Goal: Transaction & Acquisition: Purchase product/service

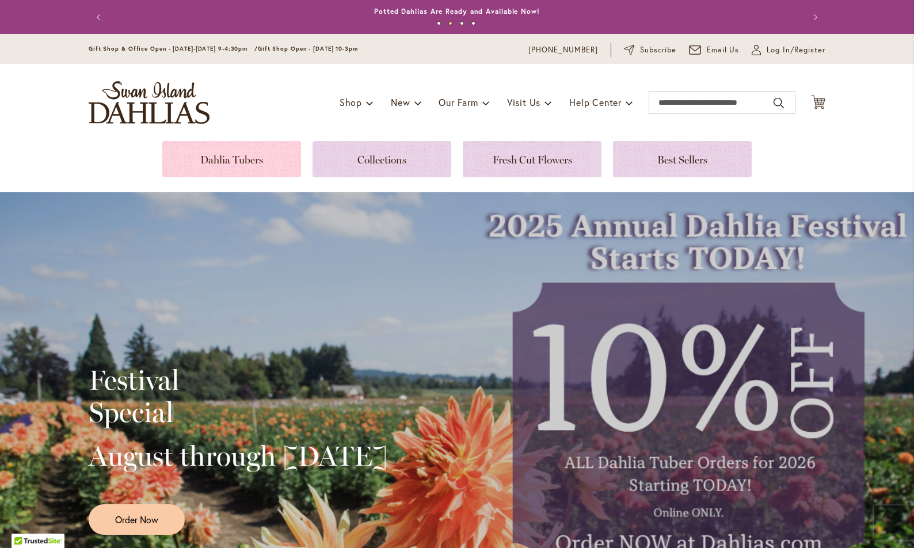
click at [237, 160] on link at bounding box center [231, 159] width 139 height 36
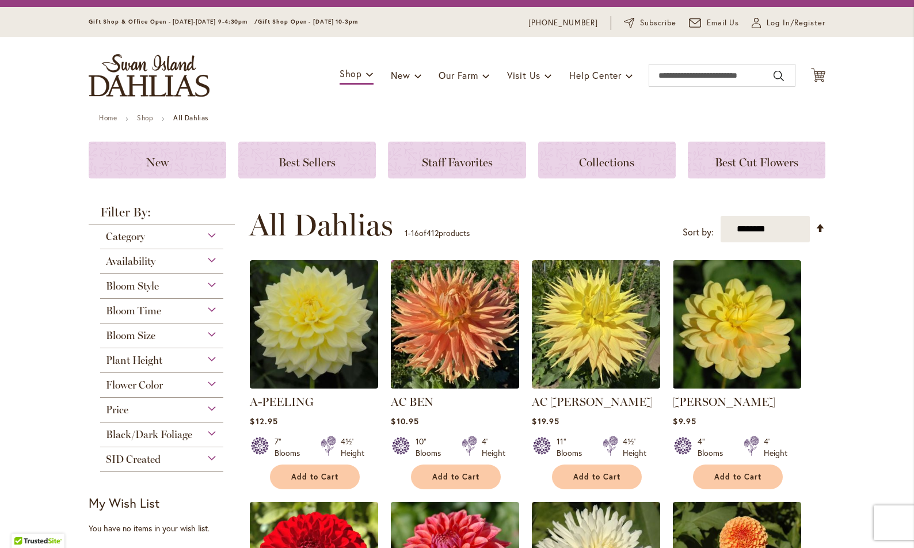
scroll to position [20, 0]
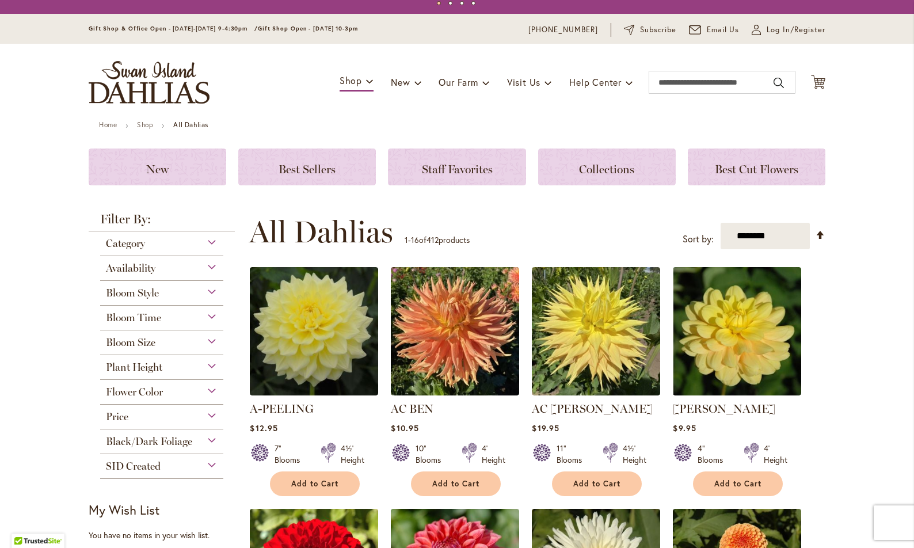
click at [208, 241] on div "Category" at bounding box center [161, 240] width 123 height 18
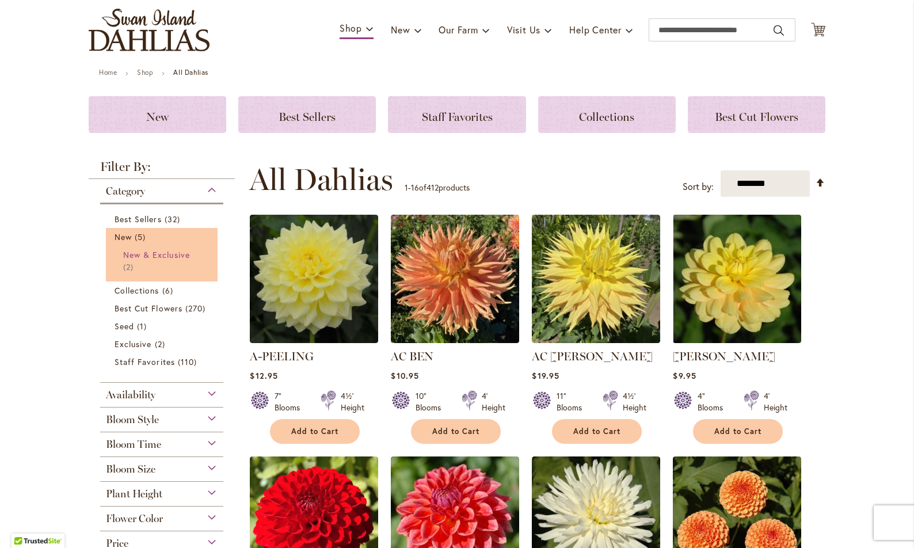
scroll to position [72, 0]
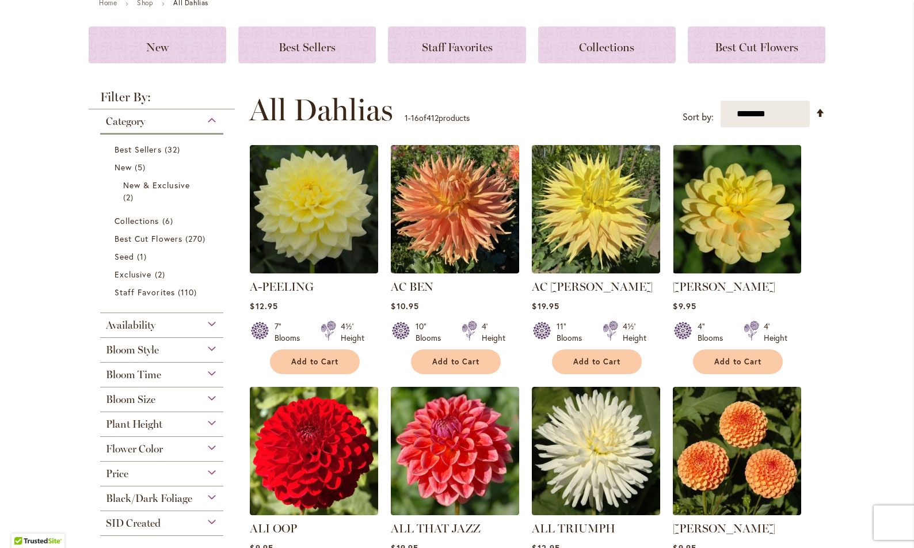
click at [208, 396] on div "Bloom Size" at bounding box center [161, 396] width 123 height 18
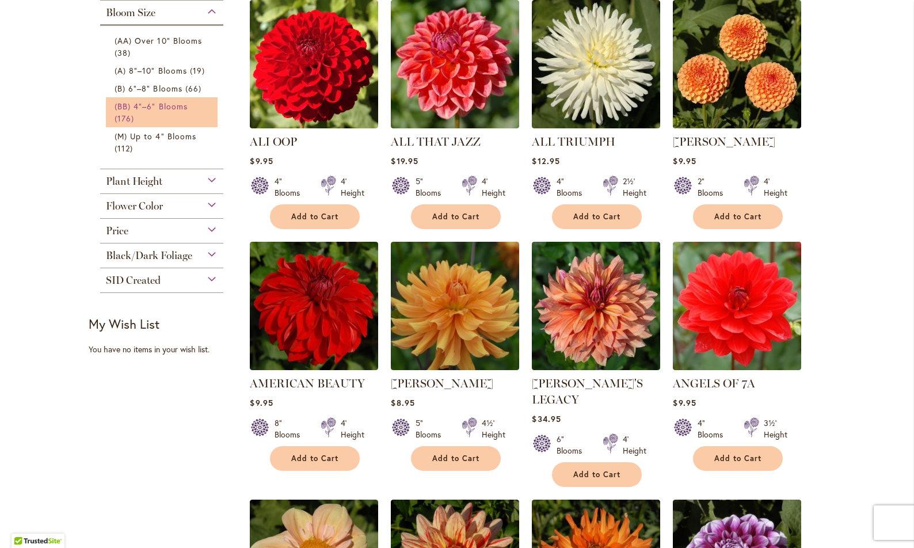
click span "(BB) 4"–6" Blooms"
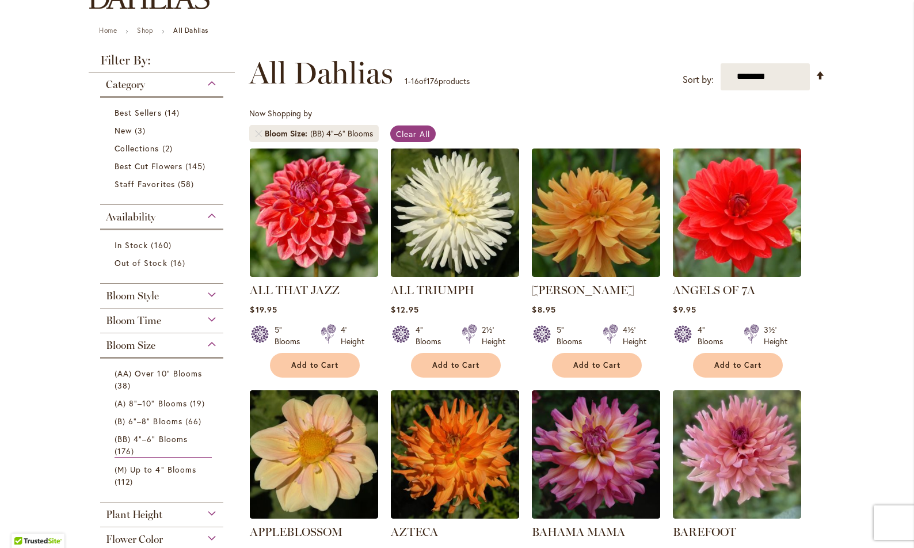
scroll to position [115, 0]
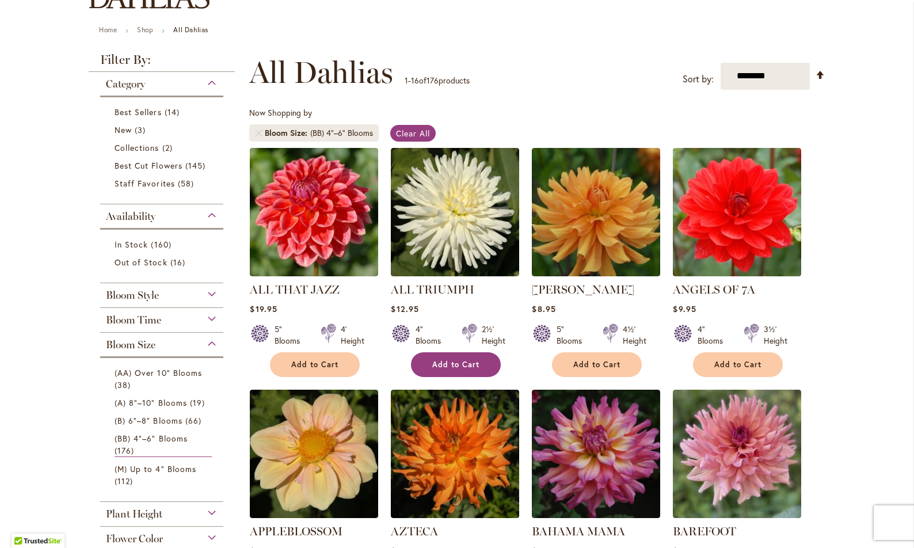
click at [451, 364] on span "Add to Cart" at bounding box center [455, 365] width 47 height 10
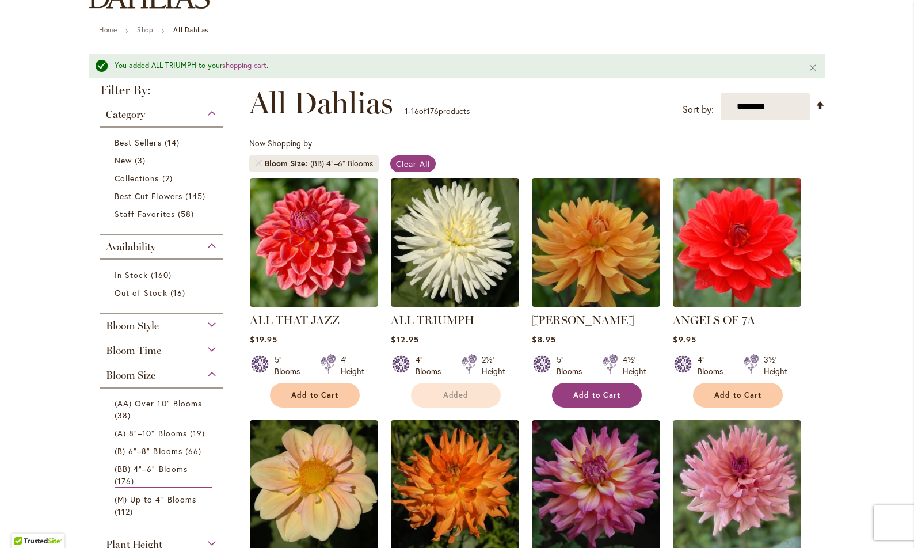
click at [597, 364] on div "5" Blooms 4½' Height" at bounding box center [596, 361] width 128 height 32
click at [597, 390] on span "Add to Cart" at bounding box center [596, 395] width 47 height 10
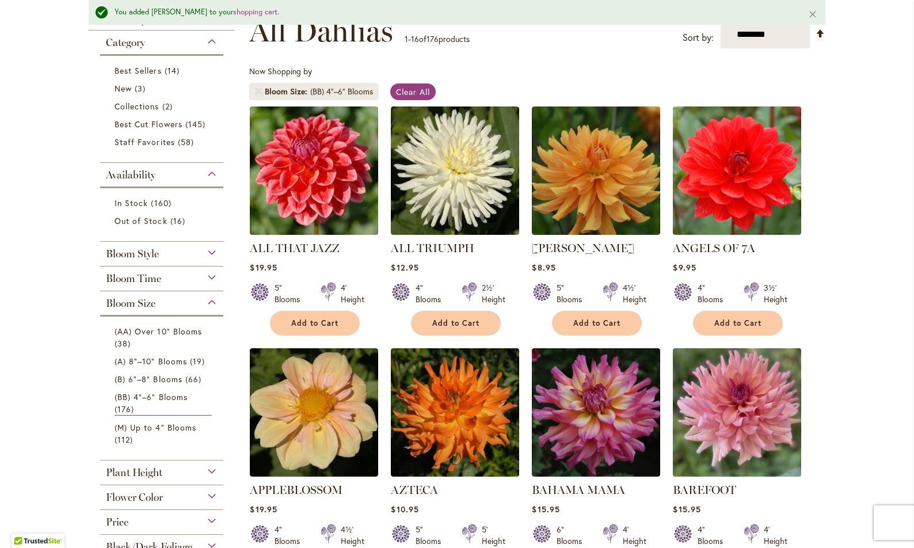
scroll to position [197, 0]
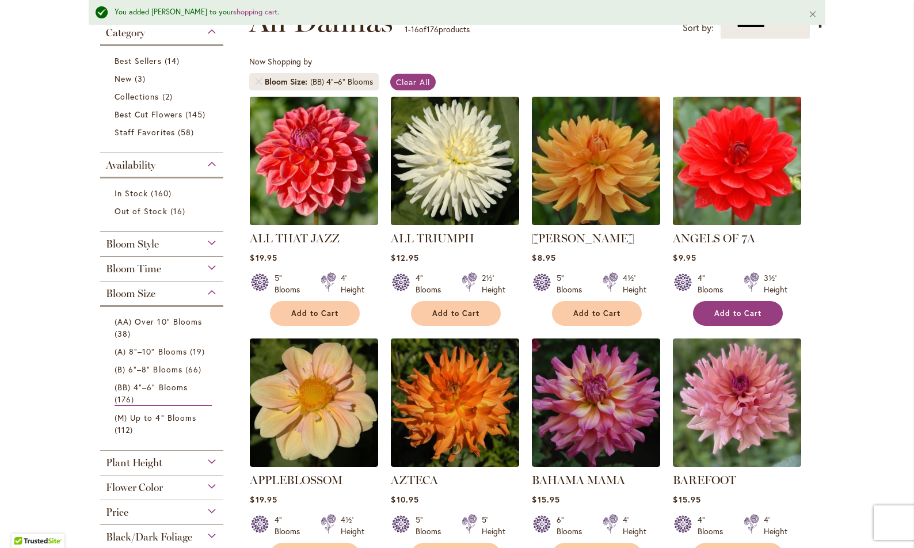
click at [733, 304] on button "Add to Cart" at bounding box center [738, 313] width 90 height 25
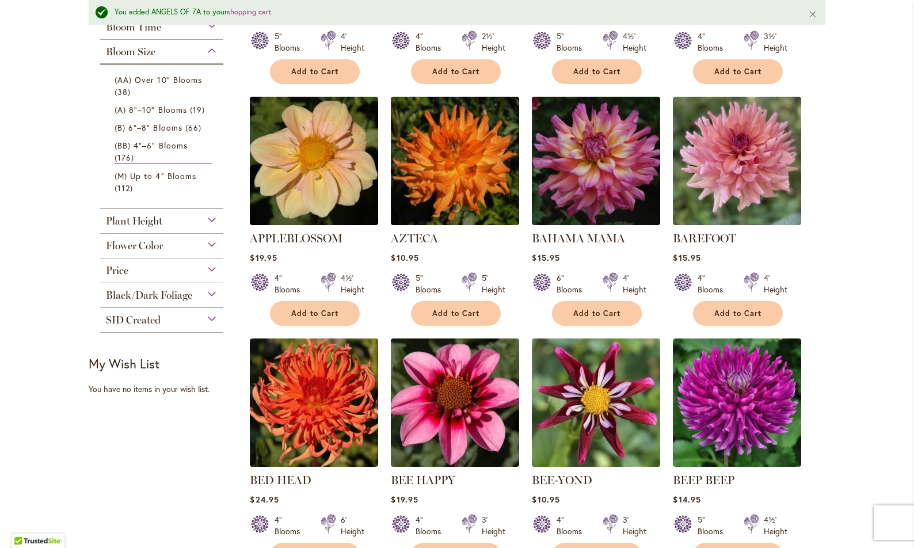
scroll to position [448, 0]
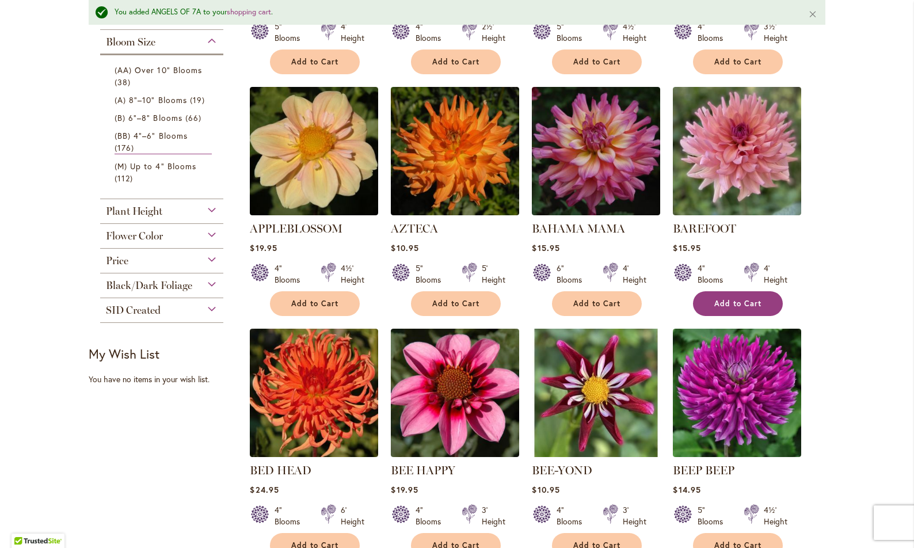
click at [728, 300] on span "Add to Cart" at bounding box center [737, 304] width 47 height 10
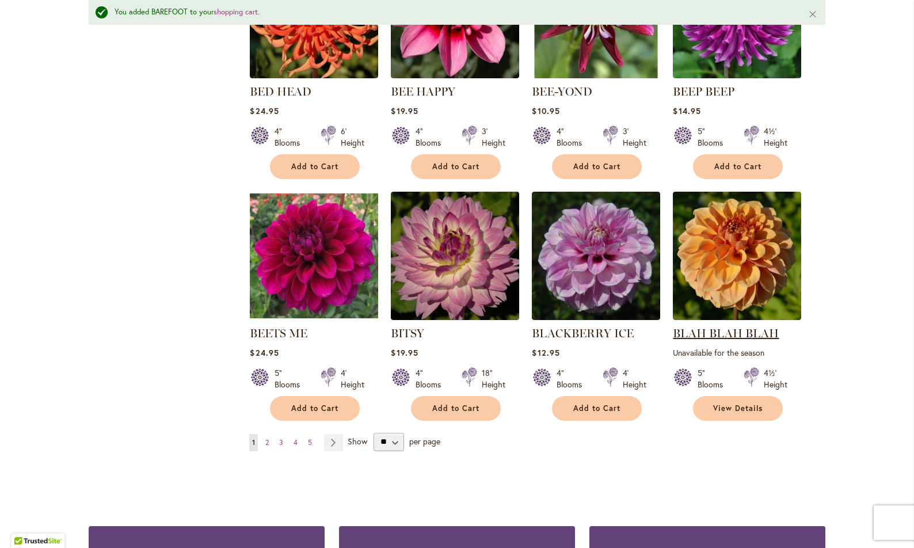
scroll to position [832, 0]
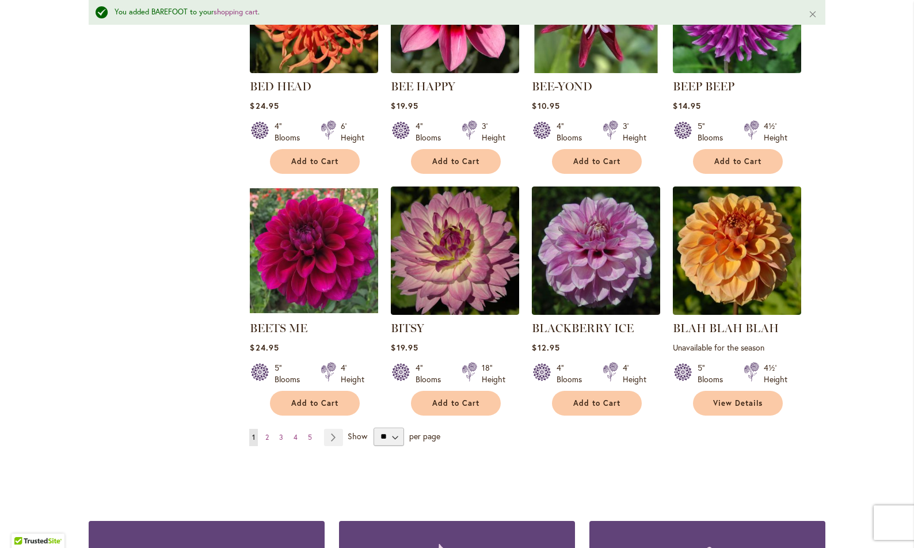
click at [451, 342] on div "$19.95" at bounding box center [455, 347] width 128 height 11
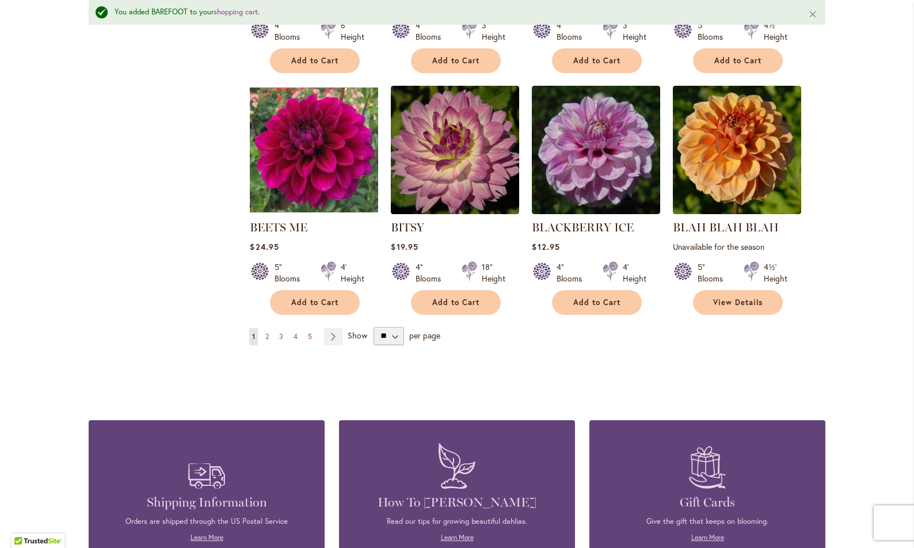
scroll to position [903, 0]
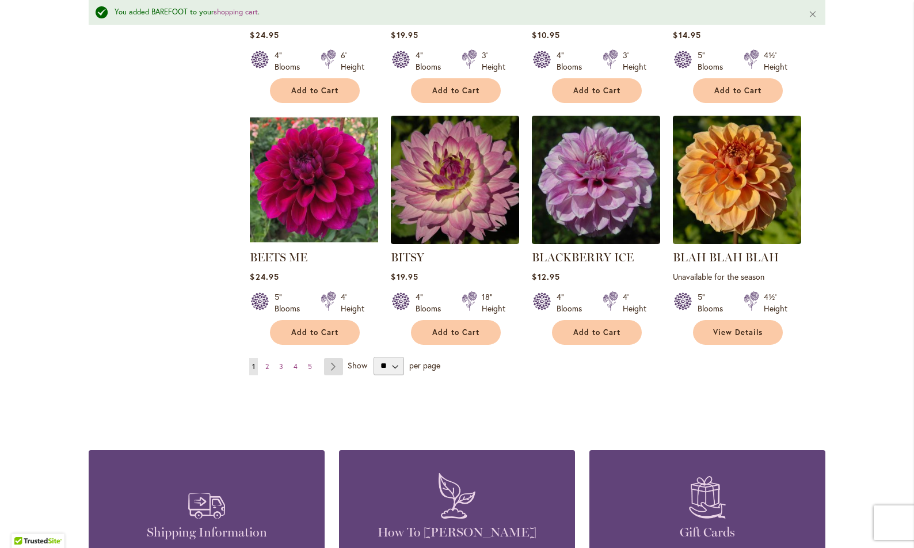
click at [328, 362] on link "Page Next" at bounding box center [333, 366] width 19 height 17
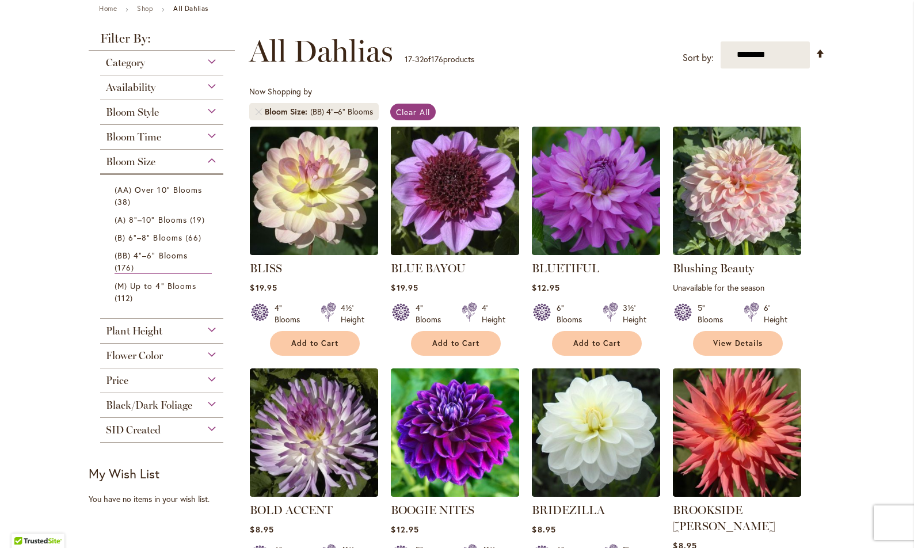
scroll to position [149, 0]
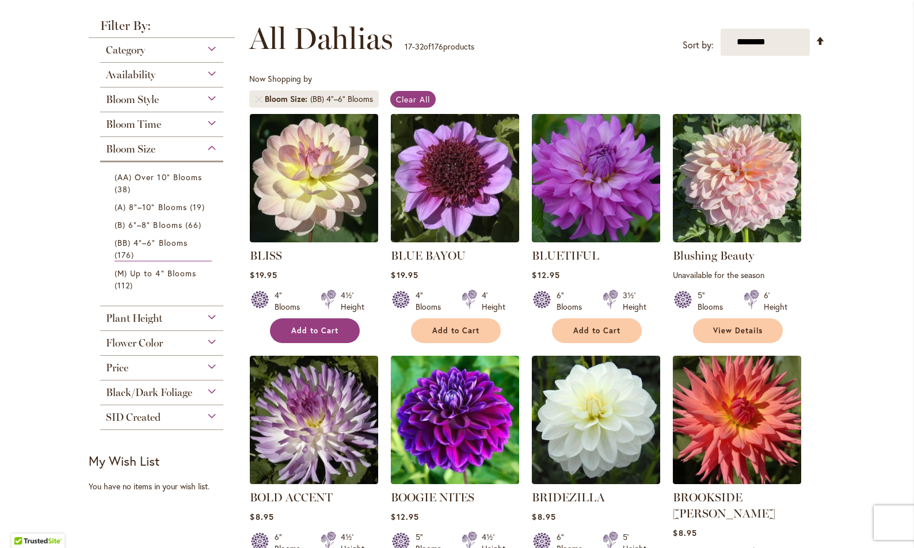
click at [312, 329] on span "Add to Cart" at bounding box center [314, 331] width 47 height 10
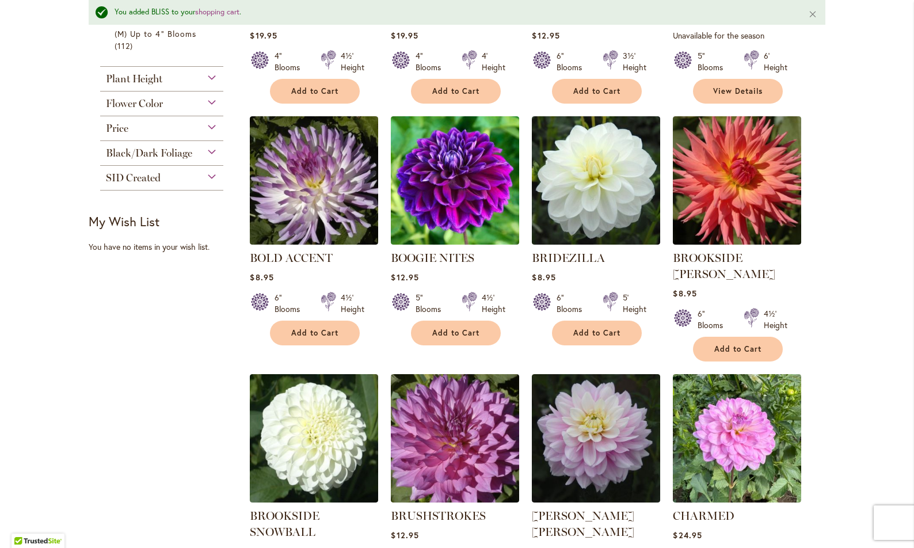
scroll to position [431, 0]
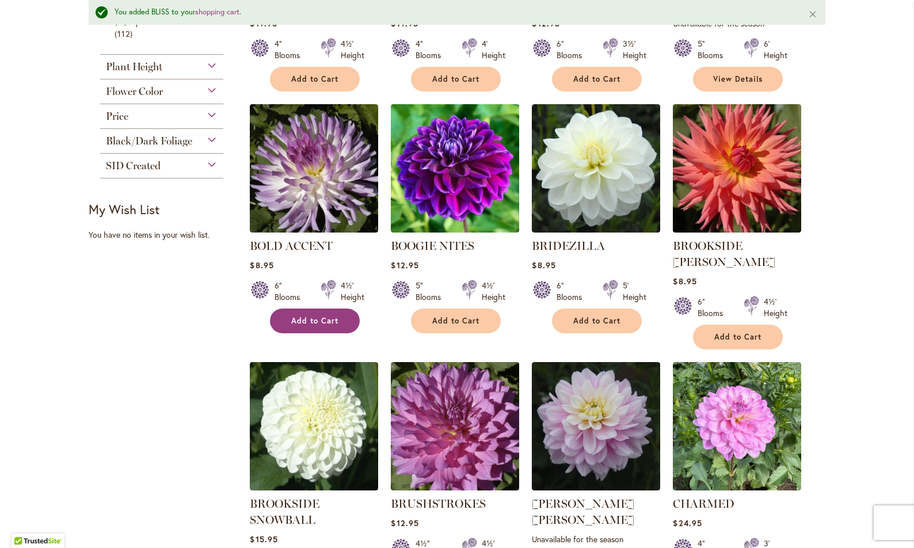
click at [322, 316] on span "Add to Cart" at bounding box center [314, 321] width 47 height 10
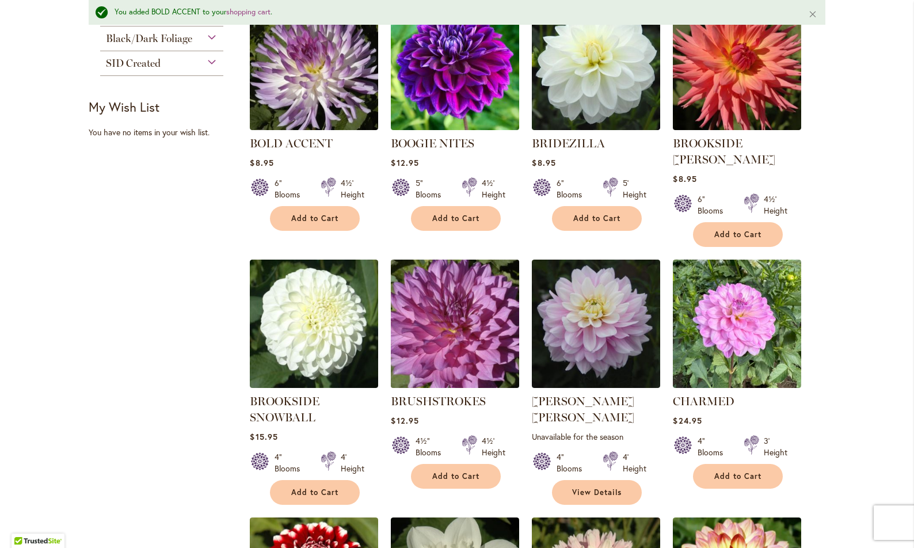
scroll to position [534, 0]
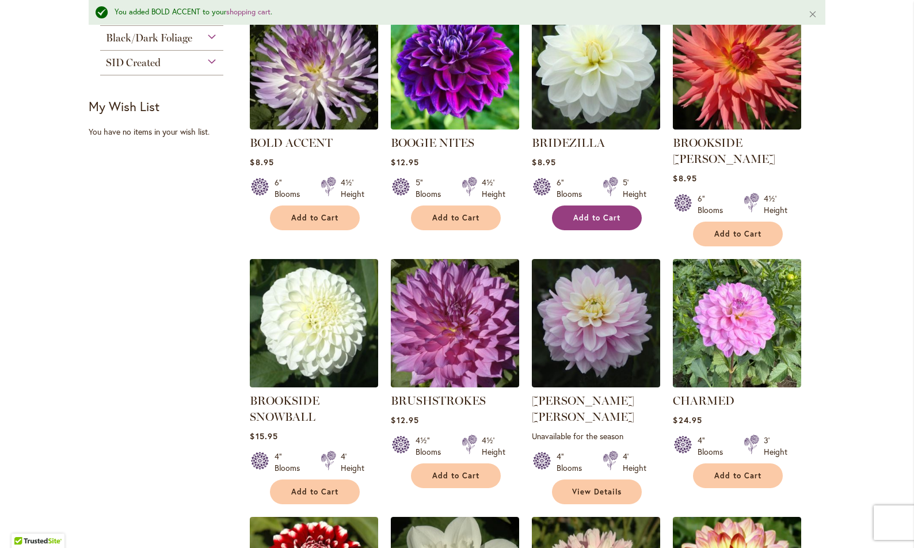
click at [604, 219] on span "Add to Cart" at bounding box center [596, 218] width 47 height 10
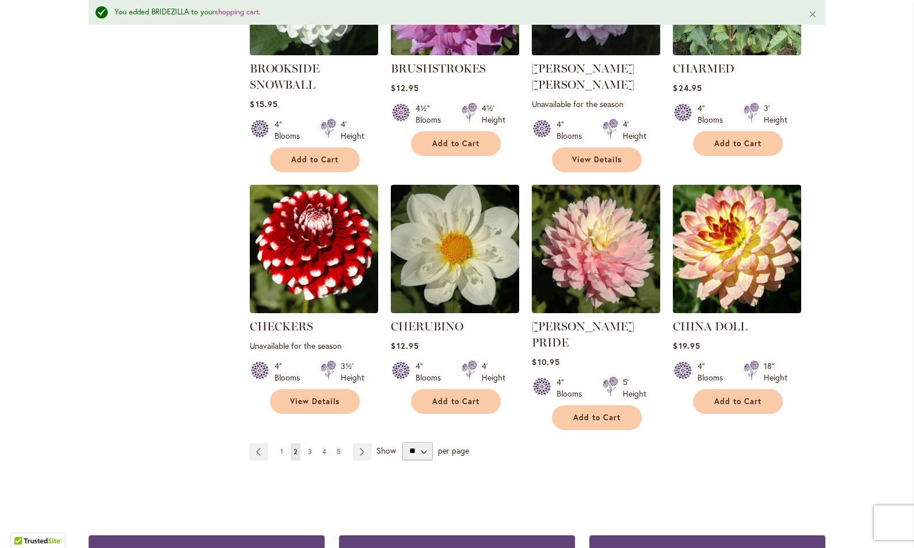
scroll to position [869, 0]
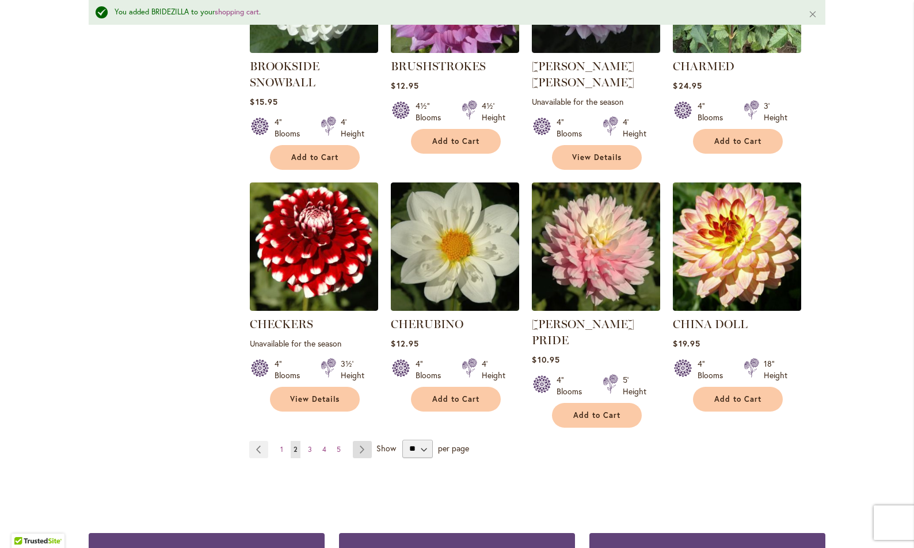
click at [364, 441] on link "Page Next" at bounding box center [362, 449] width 19 height 17
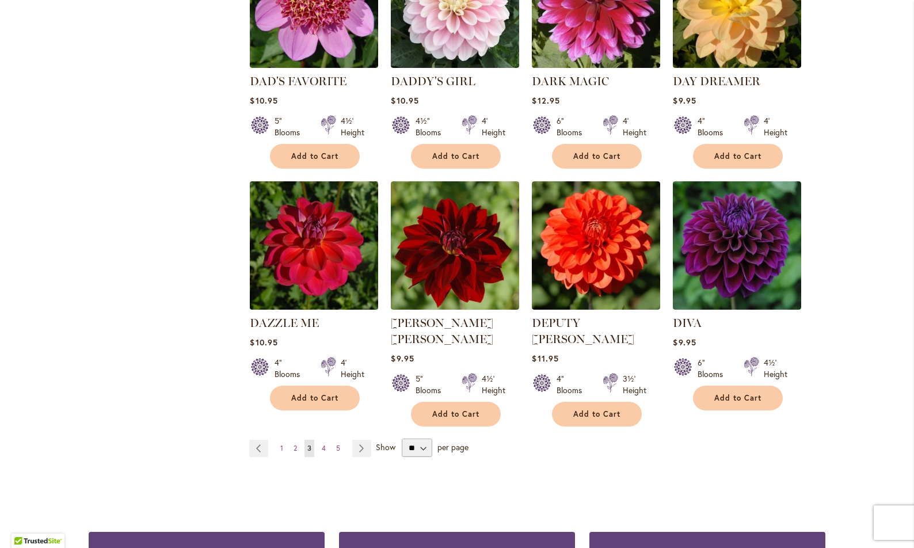
scroll to position [854, 0]
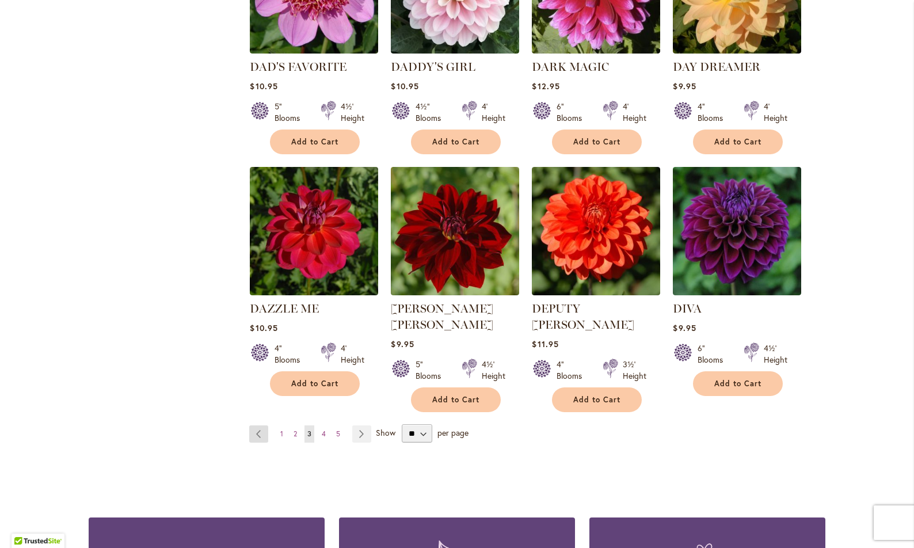
click at [257, 425] on link "Page Previous" at bounding box center [258, 433] width 19 height 17
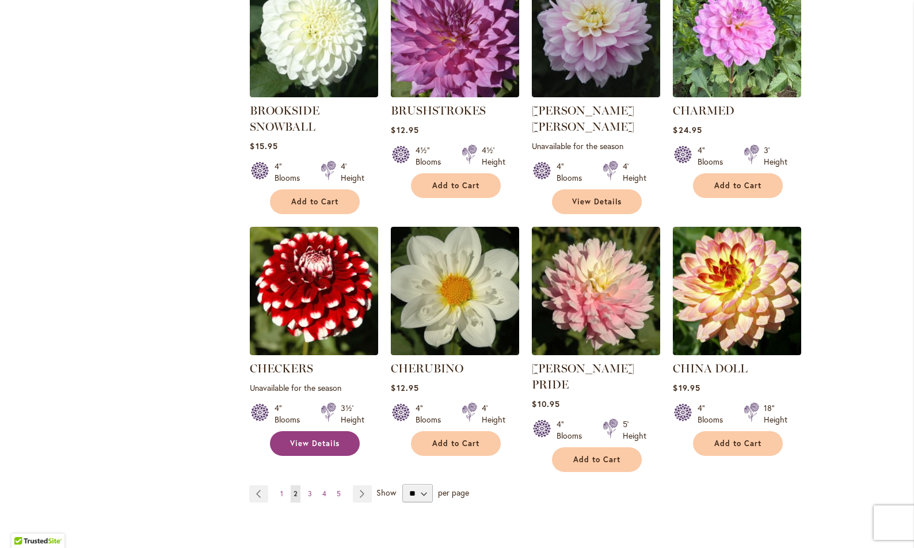
scroll to position [793, 0]
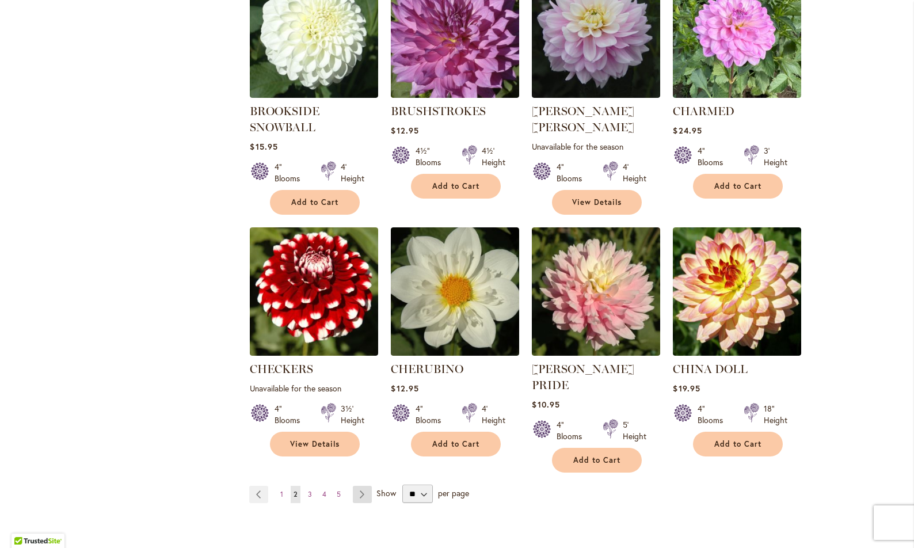
click at [361, 486] on link "Page Next" at bounding box center [362, 494] width 19 height 17
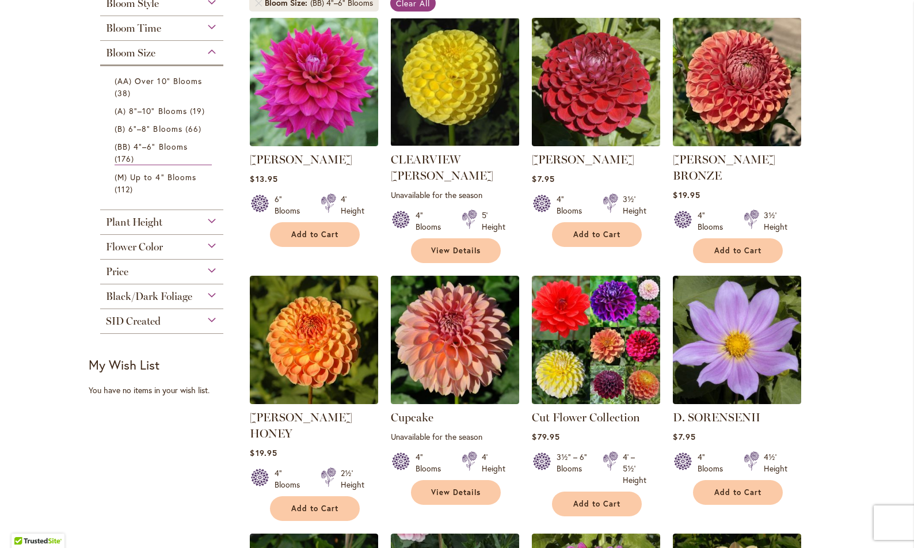
scroll to position [248, 0]
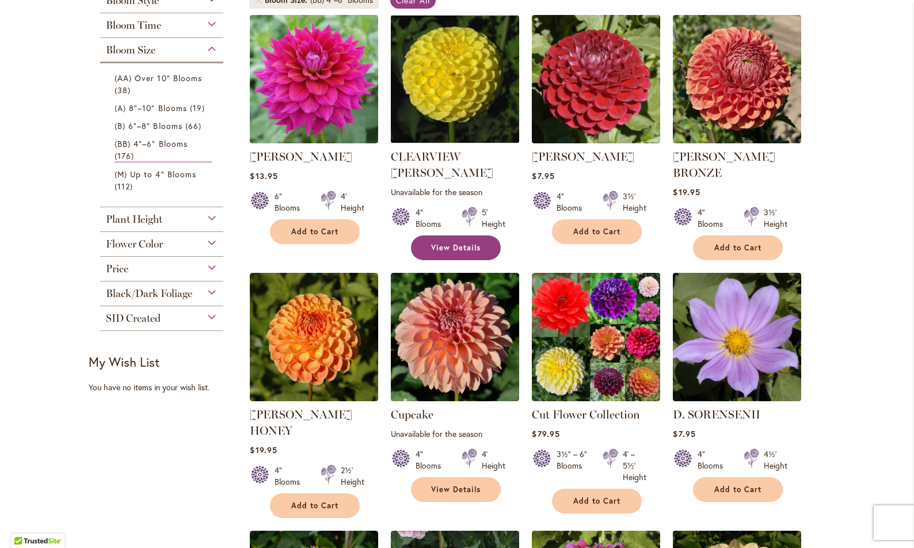
click at [454, 243] on span "View Details" at bounding box center [455, 248] width 49 height 10
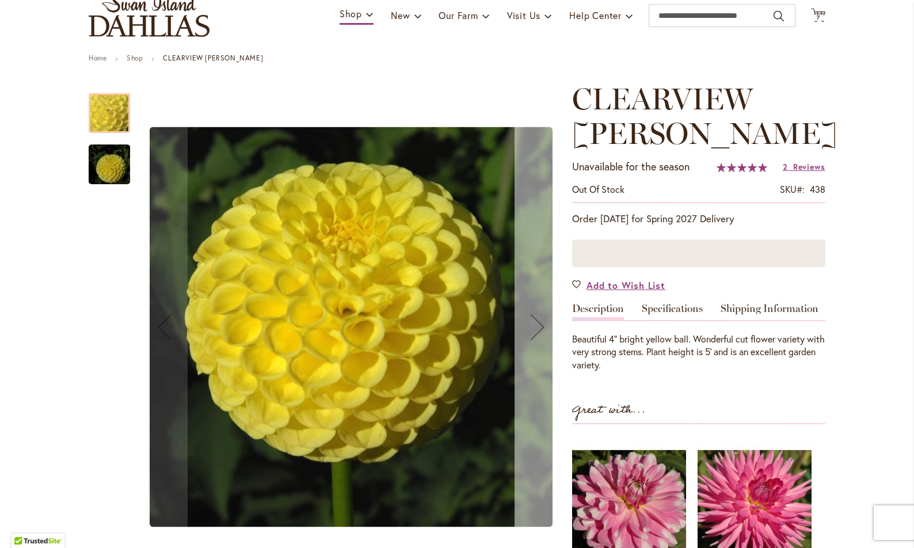
scroll to position [94, 0]
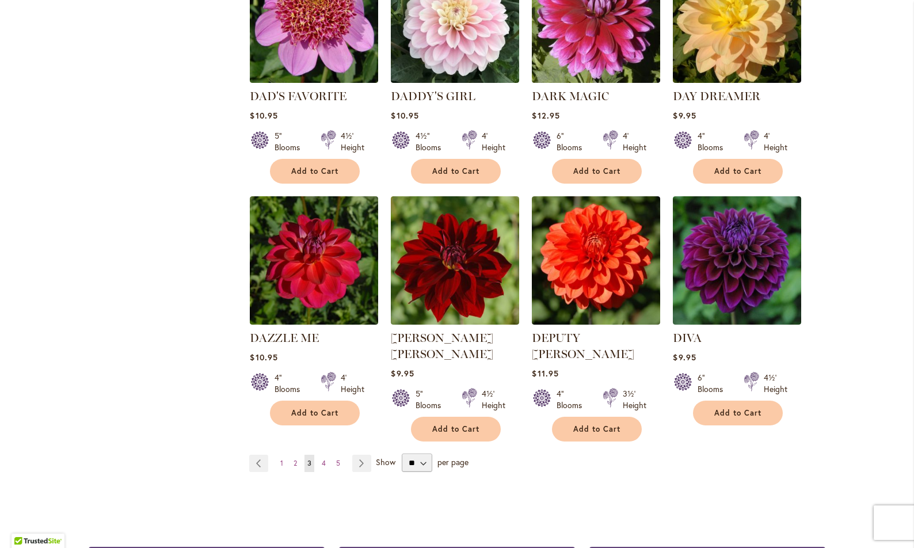
scroll to position [833, 0]
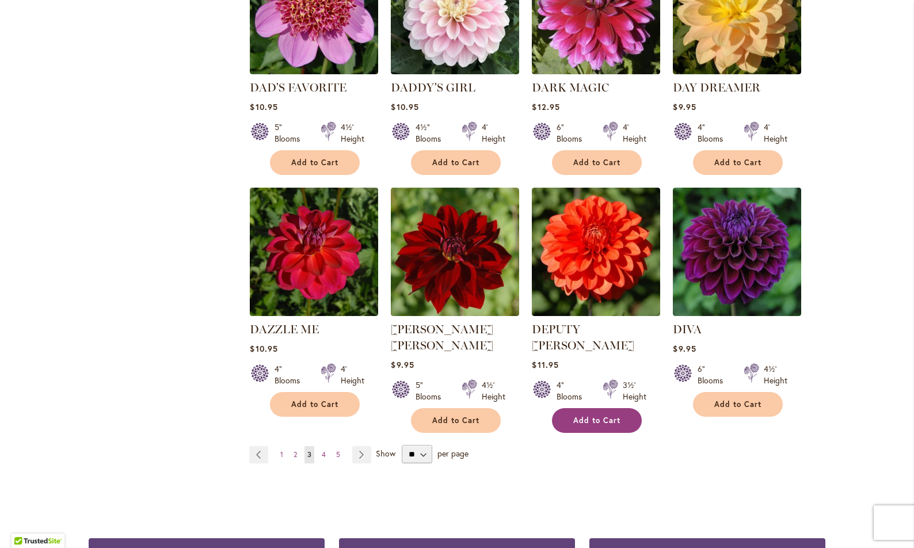
click at [592, 416] on span "Add to Cart" at bounding box center [596, 421] width 47 height 10
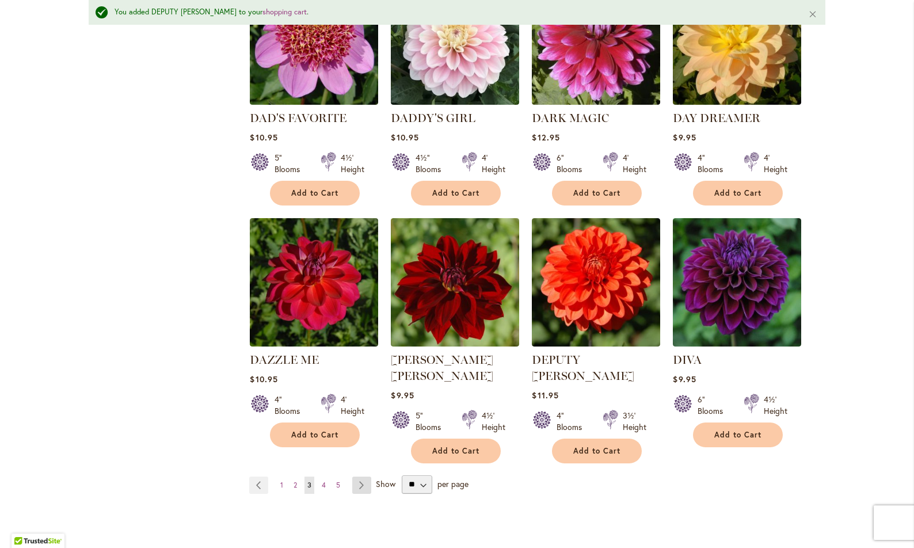
click at [359, 477] on link "Page Next" at bounding box center [361, 485] width 19 height 17
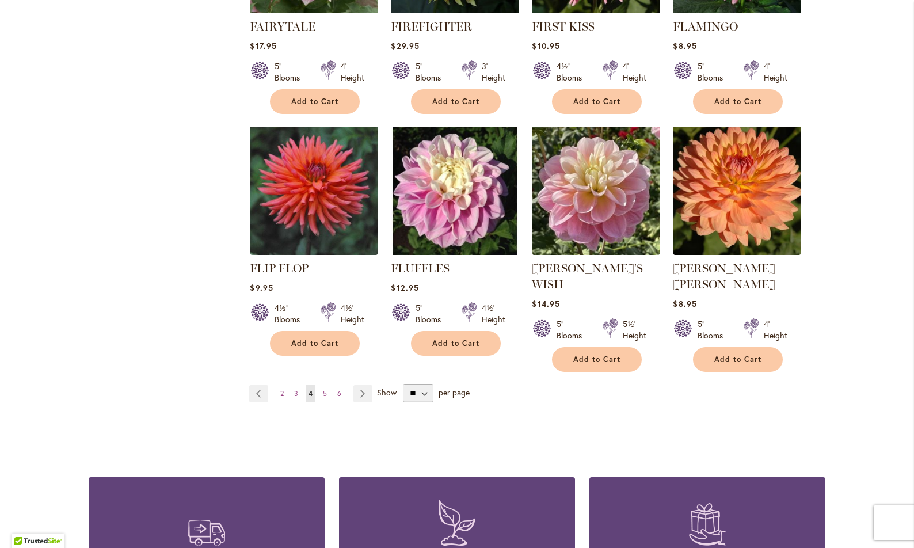
scroll to position [885, 0]
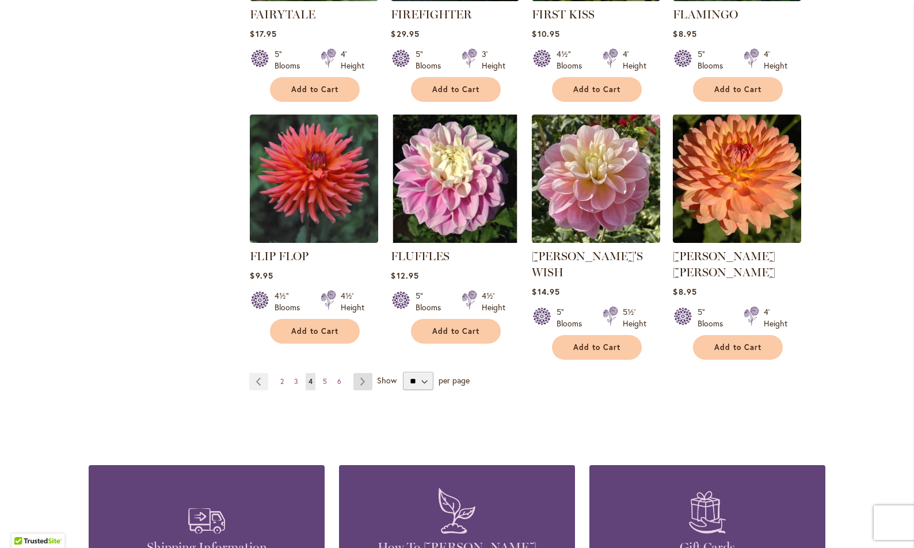
click at [357, 373] on link "Page Next" at bounding box center [362, 381] width 19 height 17
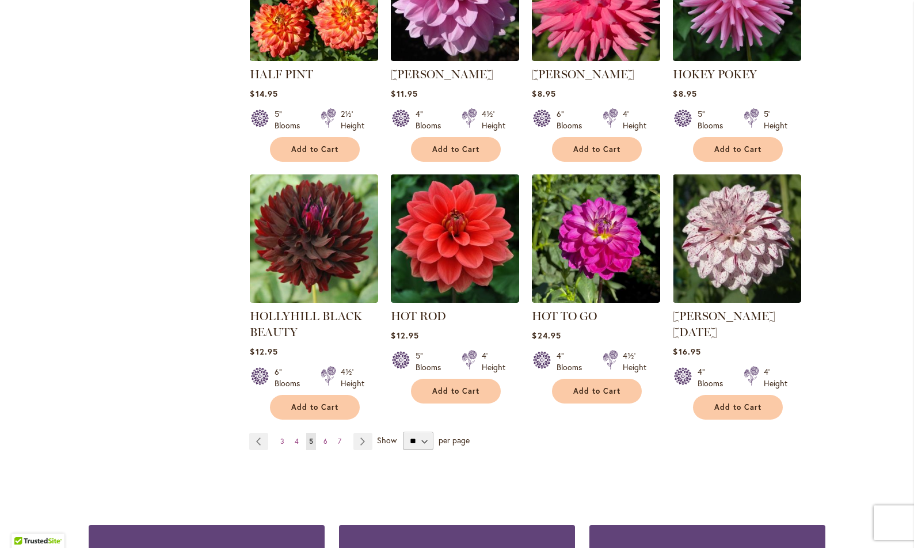
scroll to position [832, 0]
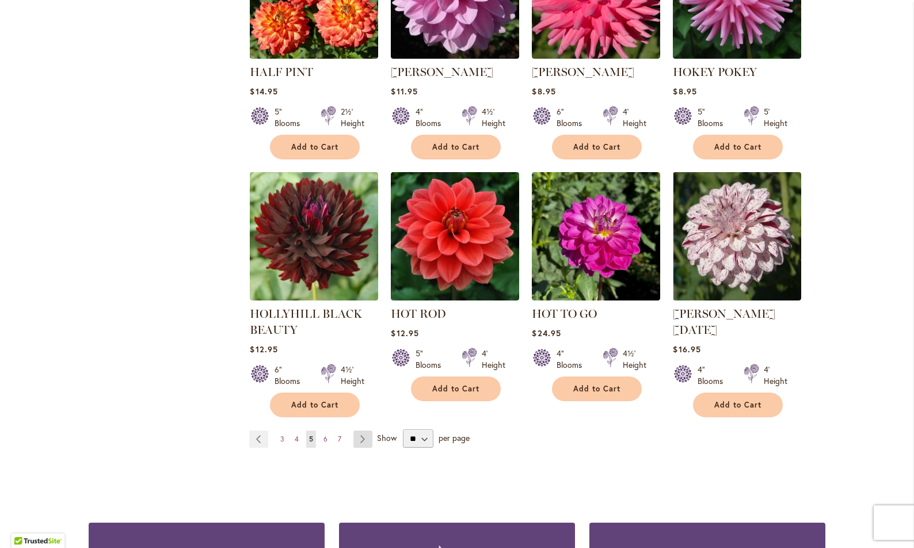
click at [357, 431] on link "Page Next" at bounding box center [362, 439] width 19 height 17
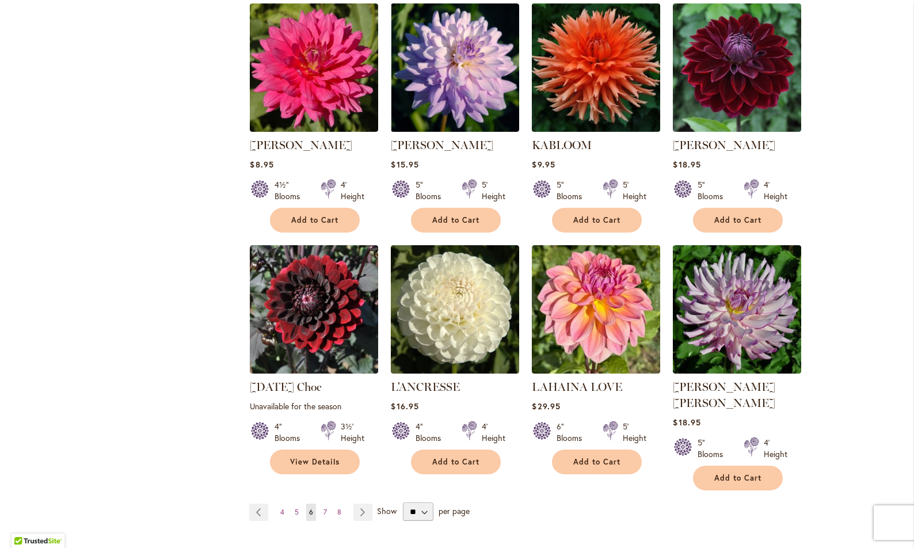
scroll to position [756, 0]
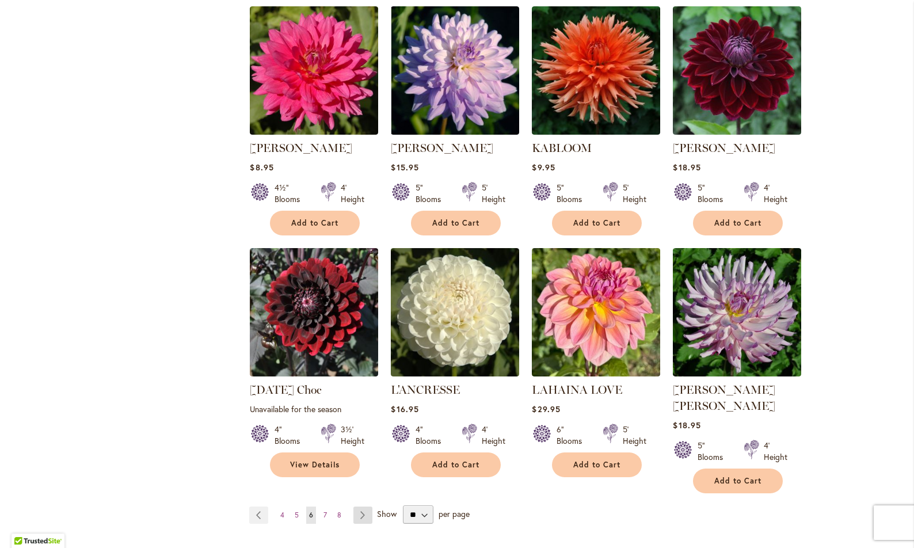
click at [359, 506] on link "Page Next" at bounding box center [362, 514] width 19 height 17
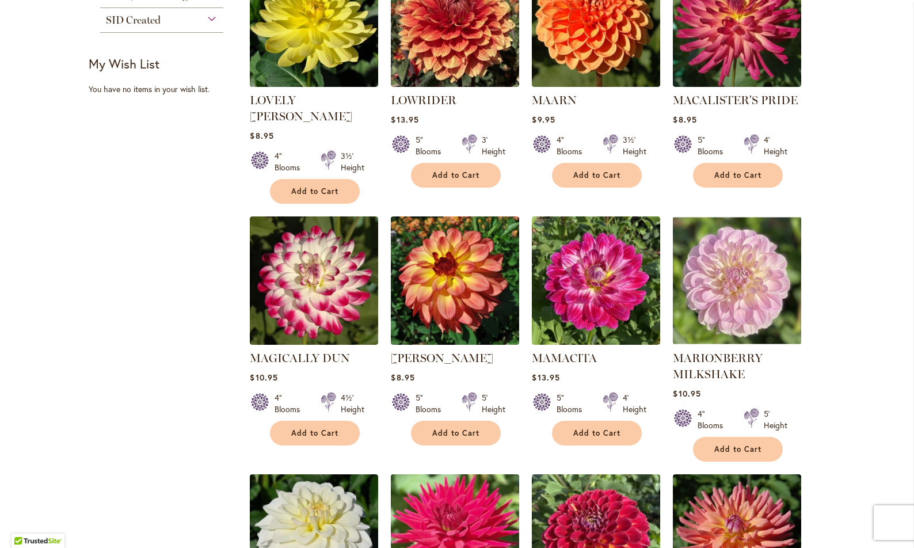
scroll to position [547, 0]
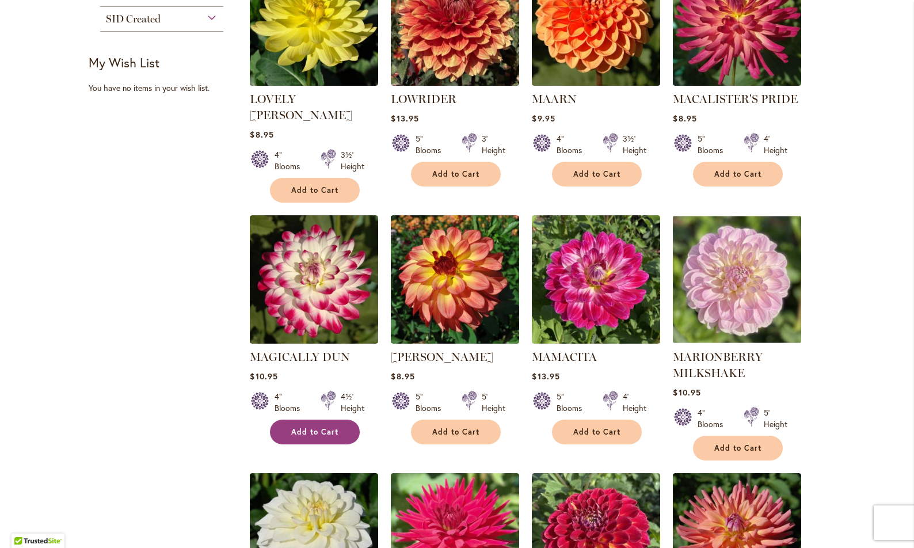
click at [318, 427] on span "Add to Cart" at bounding box center [314, 432] width 47 height 10
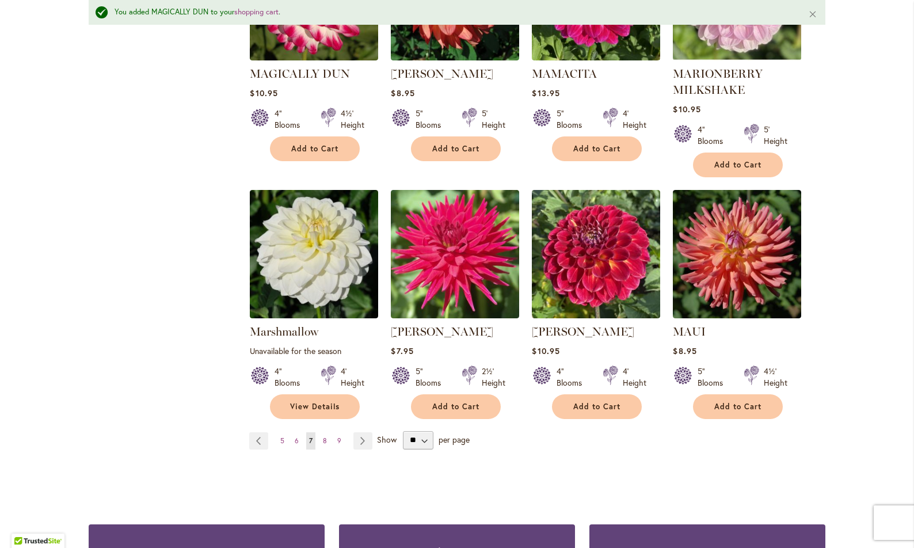
scroll to position [864, 0]
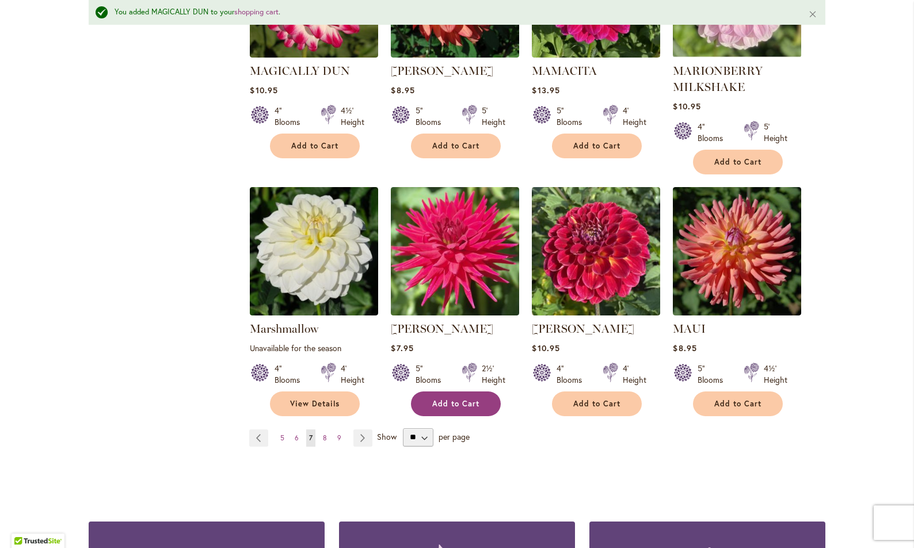
click at [450, 399] on span "Add to Cart" at bounding box center [455, 404] width 47 height 10
click at [359, 429] on link "Page Next" at bounding box center [362, 437] width 19 height 17
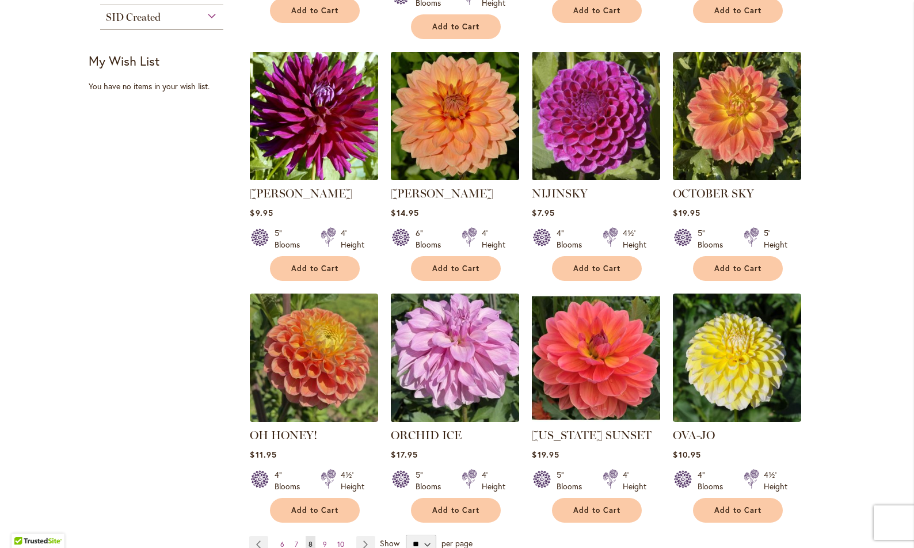
scroll to position [757, 0]
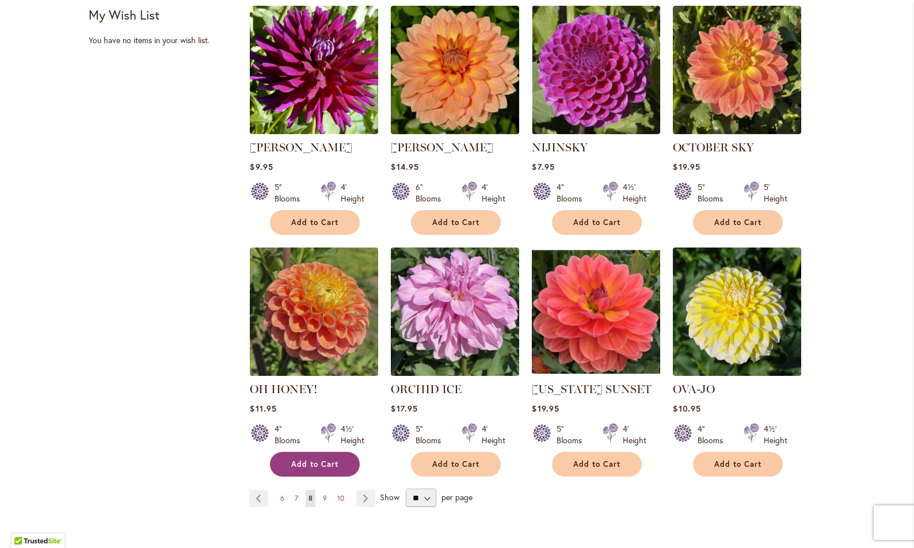
click at [314, 459] on span "Add to Cart" at bounding box center [314, 464] width 47 height 10
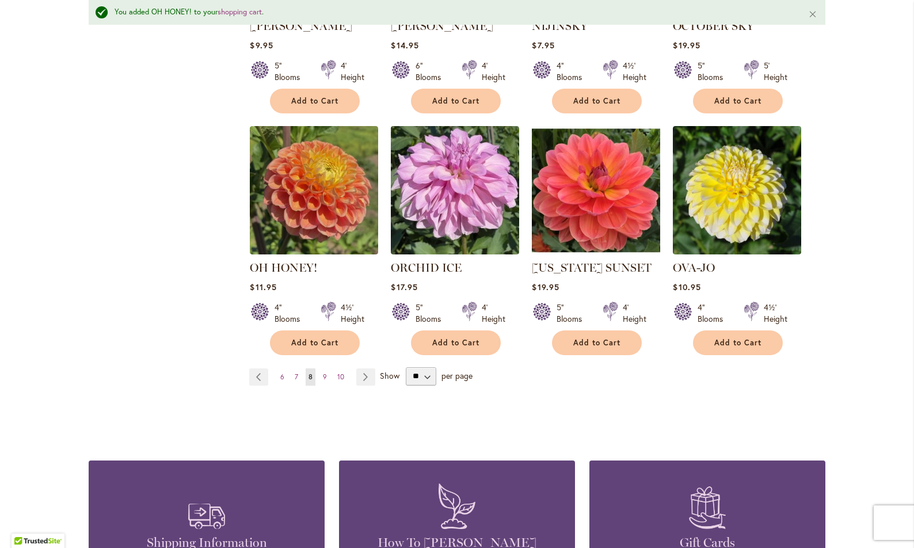
scroll to position [912, 0]
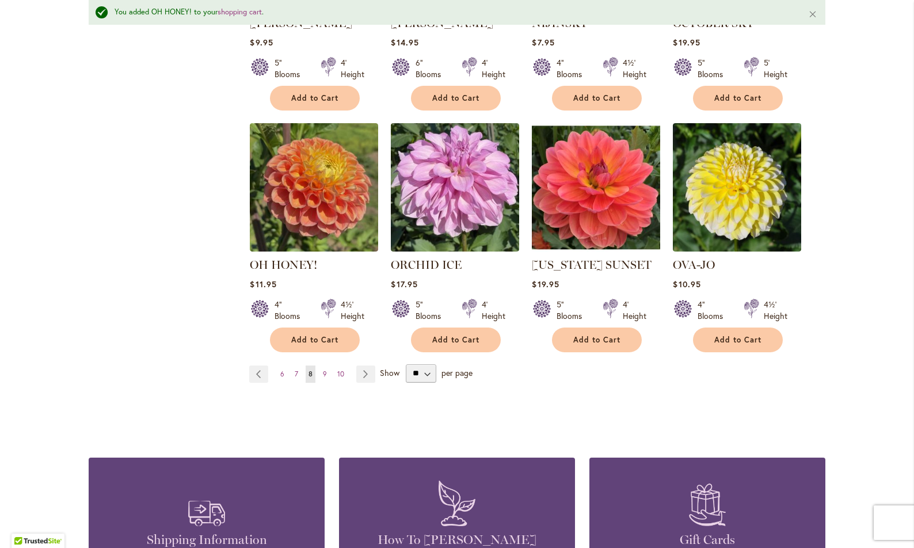
click at [383, 367] on span "Show" at bounding box center [390, 372] width 20 height 11
click at [406, 364] on select "** ** ** **" at bounding box center [421, 373] width 31 height 18
click at [359, 365] on link "Page Next" at bounding box center [365, 373] width 19 height 17
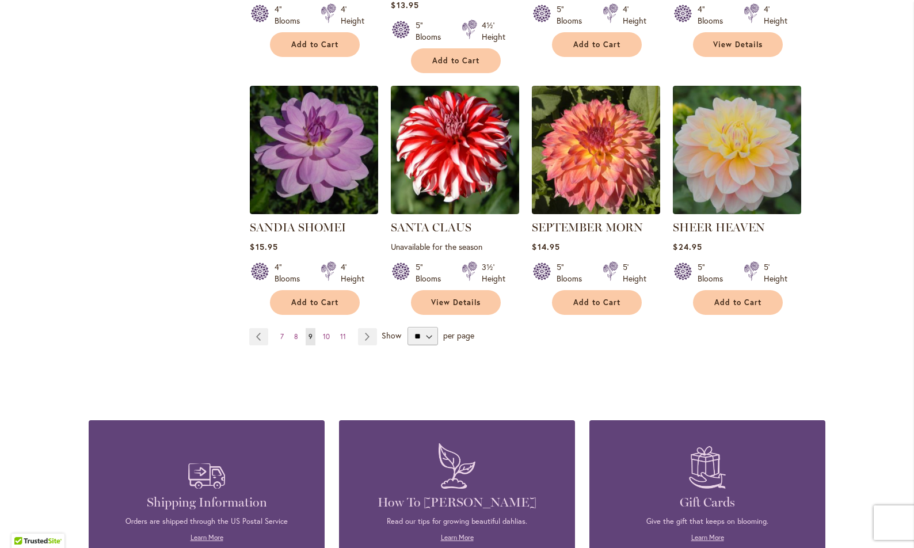
scroll to position [939, 0]
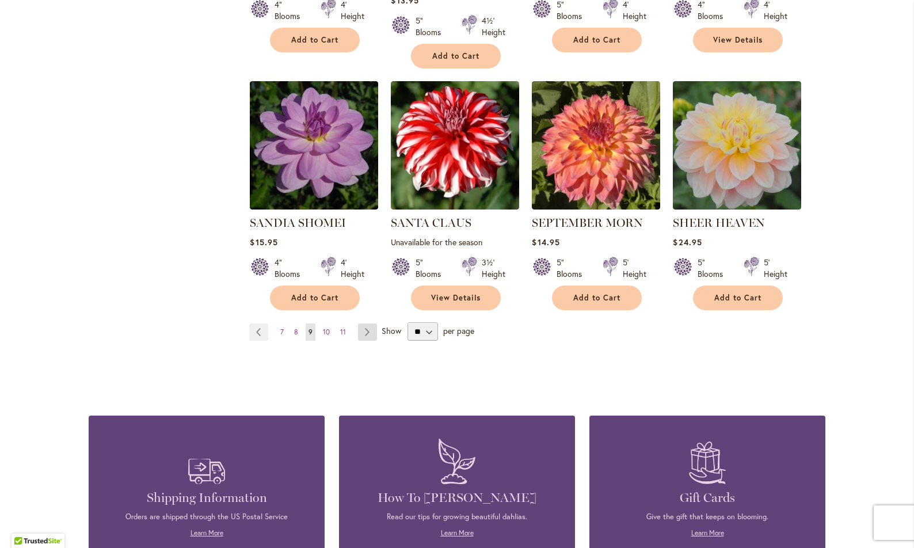
click at [361, 327] on link "Page Next" at bounding box center [367, 331] width 19 height 17
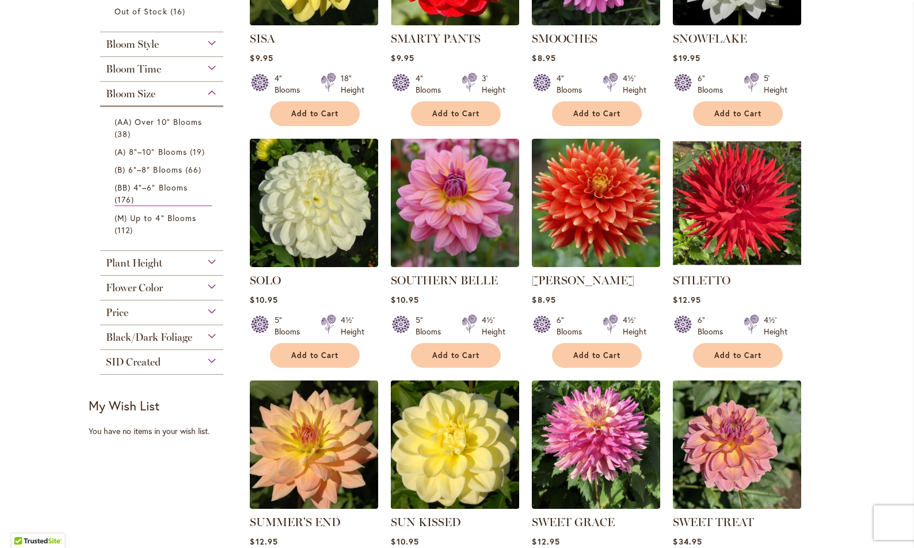
scroll to position [370, 0]
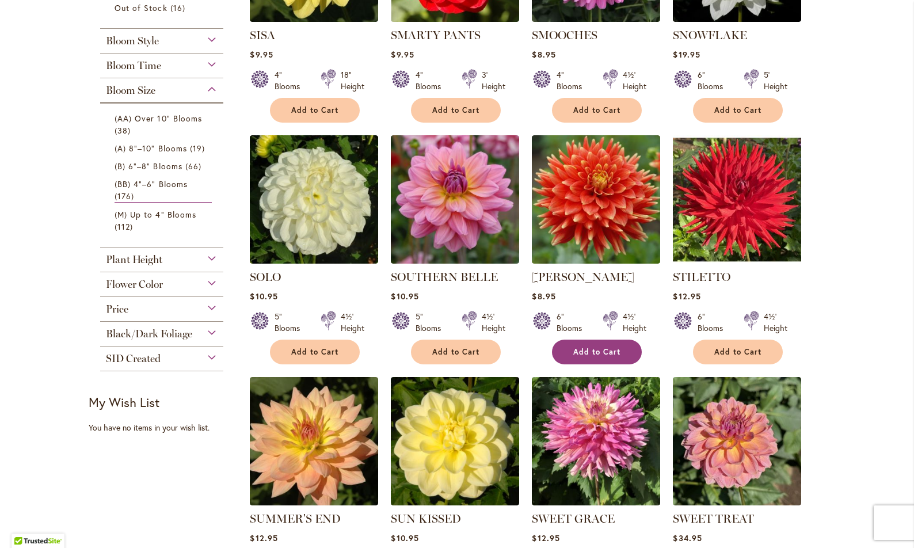
click at [584, 347] on span "Add to Cart" at bounding box center [596, 352] width 47 height 10
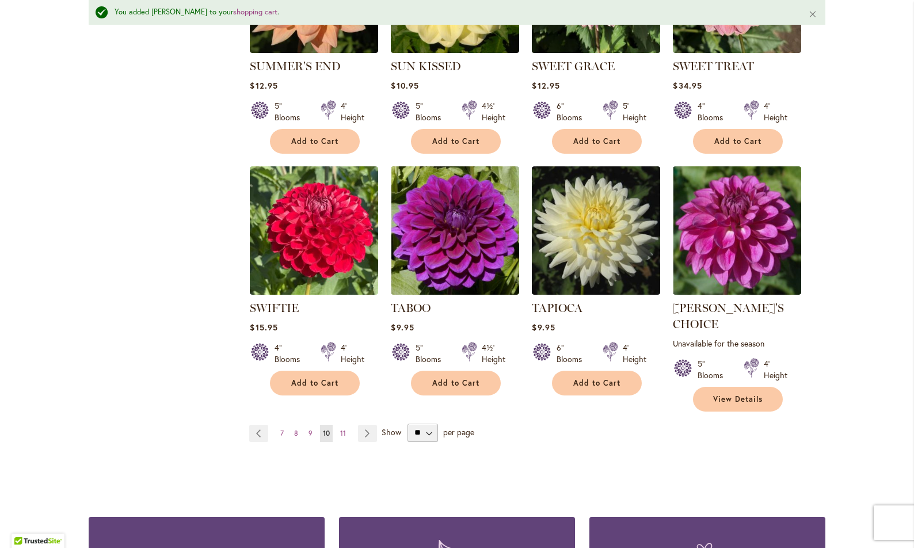
scroll to position [854, 0]
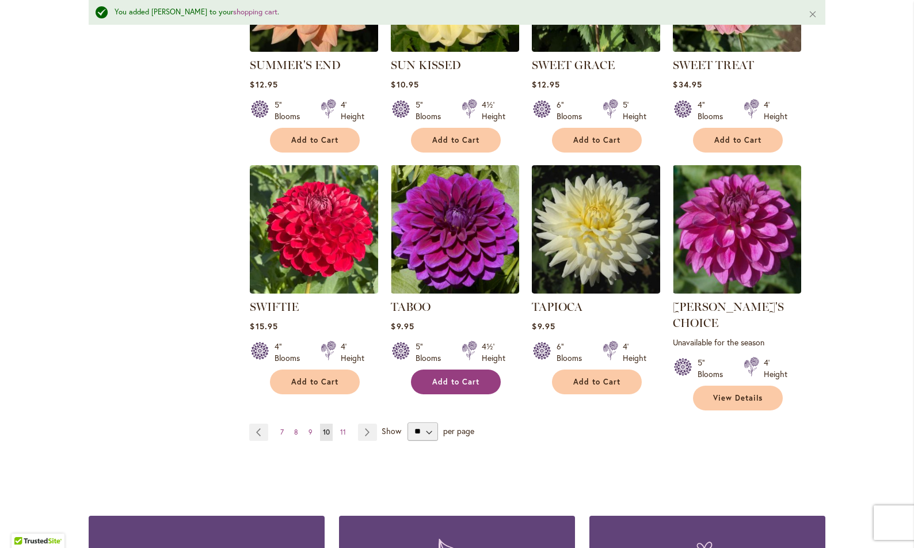
click at [452, 379] on span "Add to Cart" at bounding box center [455, 382] width 47 height 10
click at [365, 424] on link "Page Next" at bounding box center [367, 432] width 19 height 17
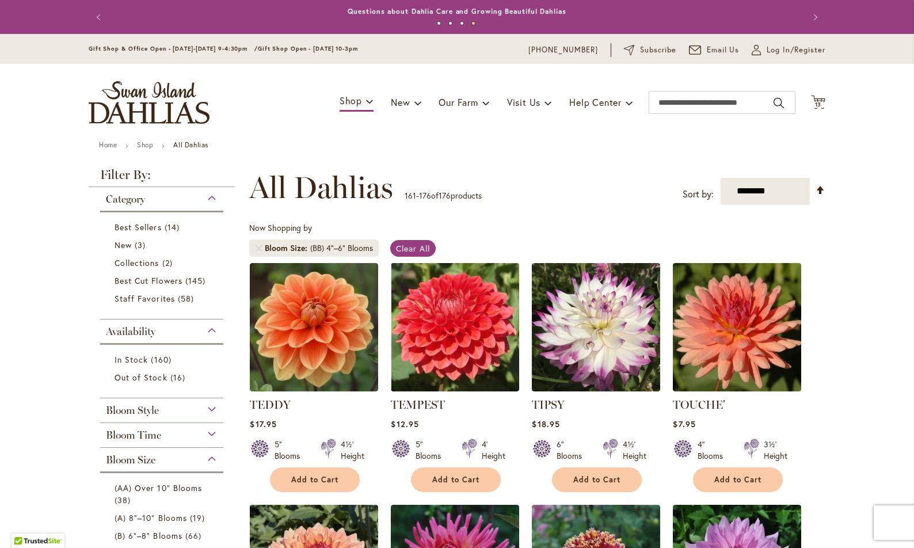
scroll to position [-1, 0]
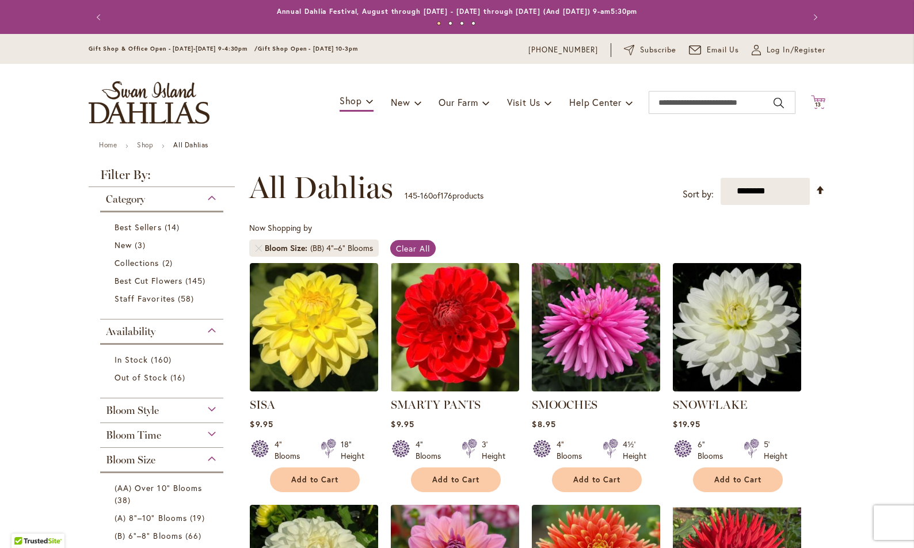
click at [815, 104] on span "13" at bounding box center [818, 104] width 7 height 7
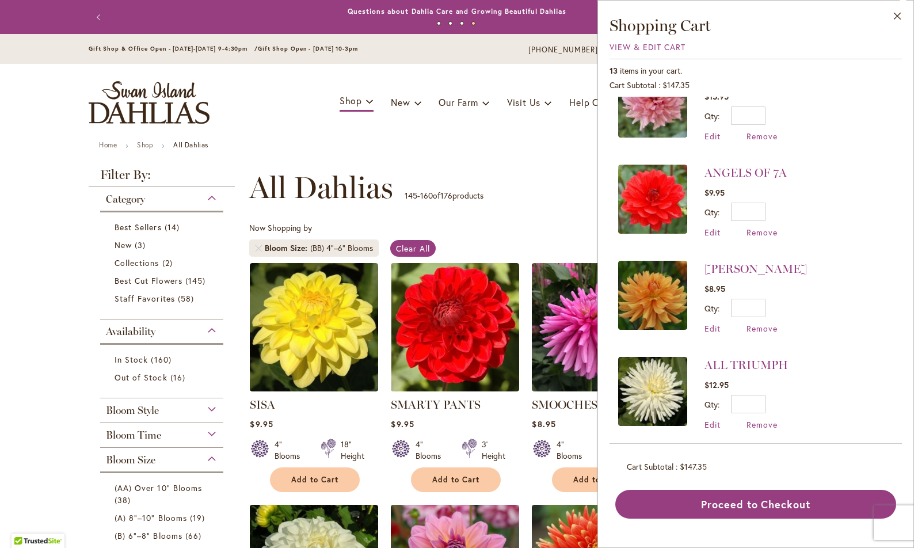
scroll to position [901, 0]
click at [801, 239] on li "ANGELS OF 7A $9.95 Qty * Update Edit Remove" at bounding box center [755, 202] width 275 height 96
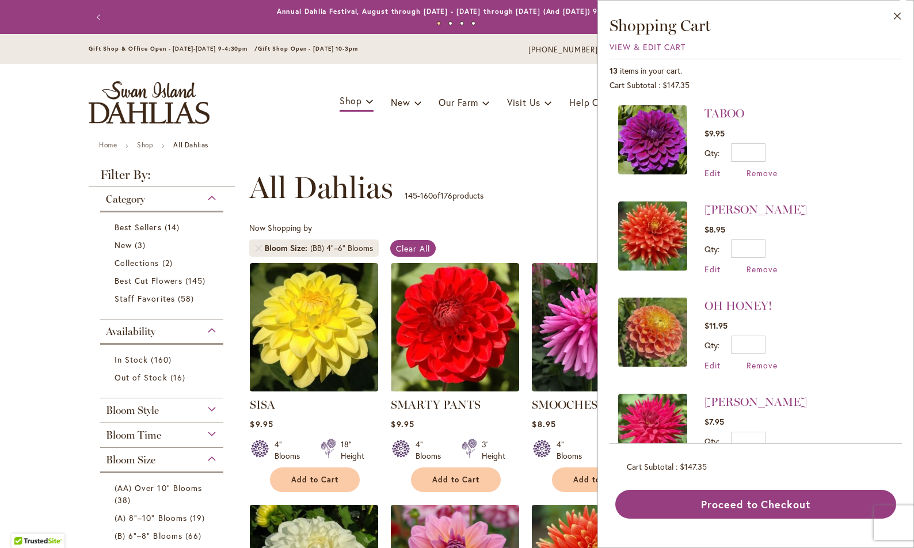
scroll to position [0, 0]
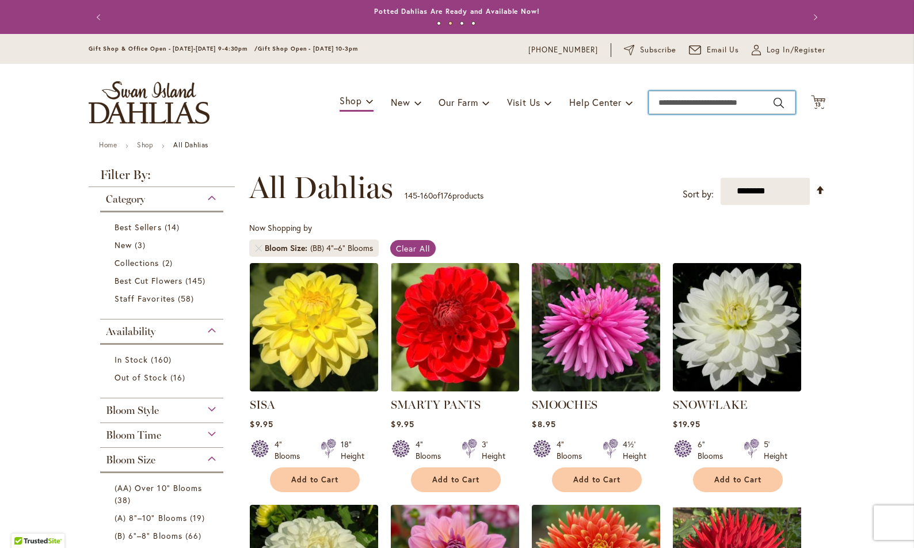
click at [696, 105] on input "Search" at bounding box center [722, 102] width 147 height 23
type input "*******"
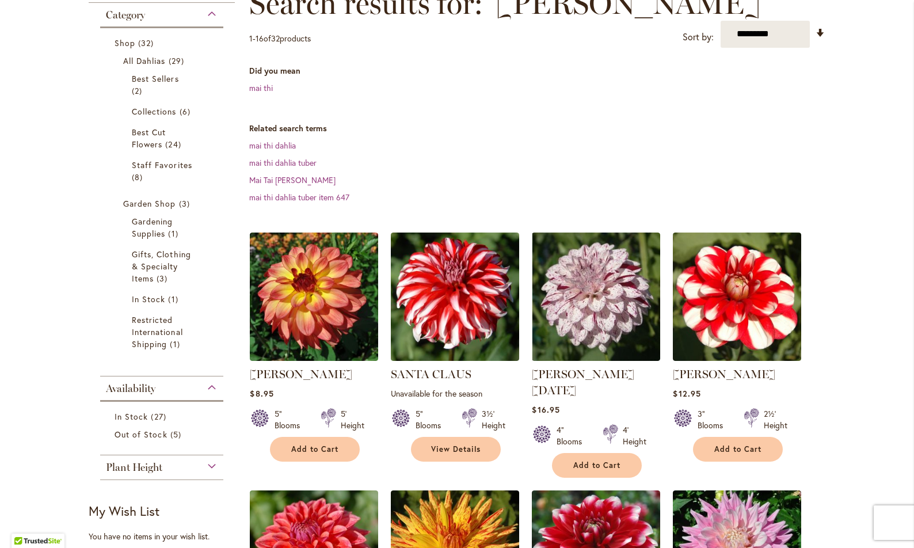
scroll to position [188, 0]
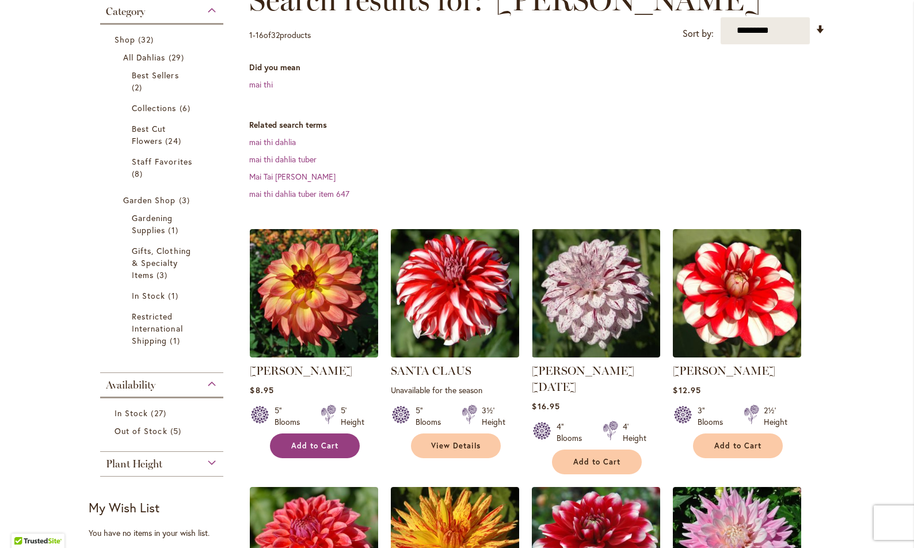
click at [309, 441] on span "Add to Cart" at bounding box center [314, 446] width 47 height 10
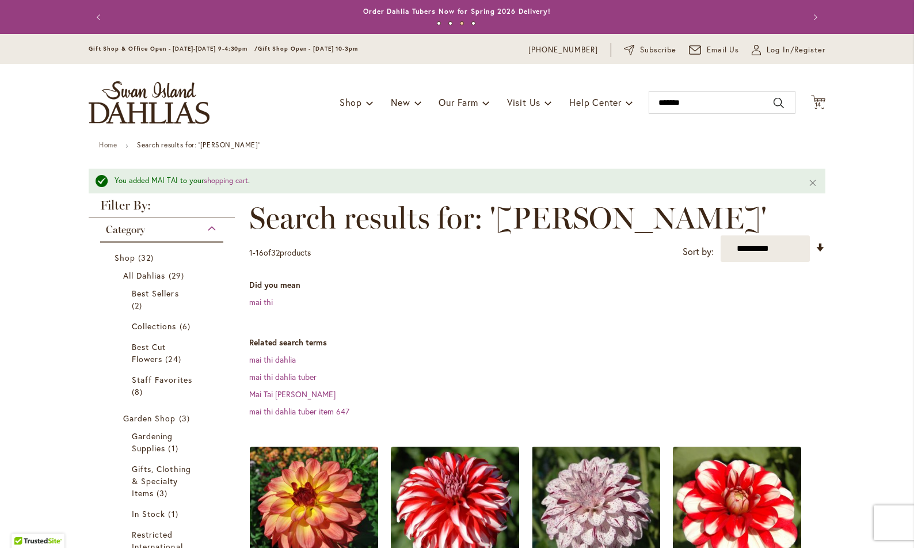
scroll to position [0, 0]
click at [817, 102] on span "14" at bounding box center [818, 104] width 7 height 7
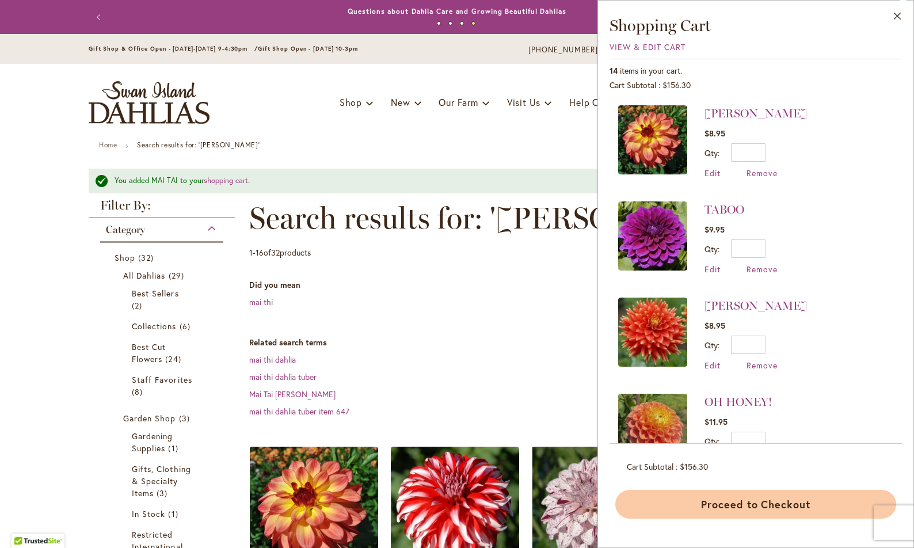
click at [751, 502] on button "Proceed to Checkout" at bounding box center [755, 504] width 281 height 29
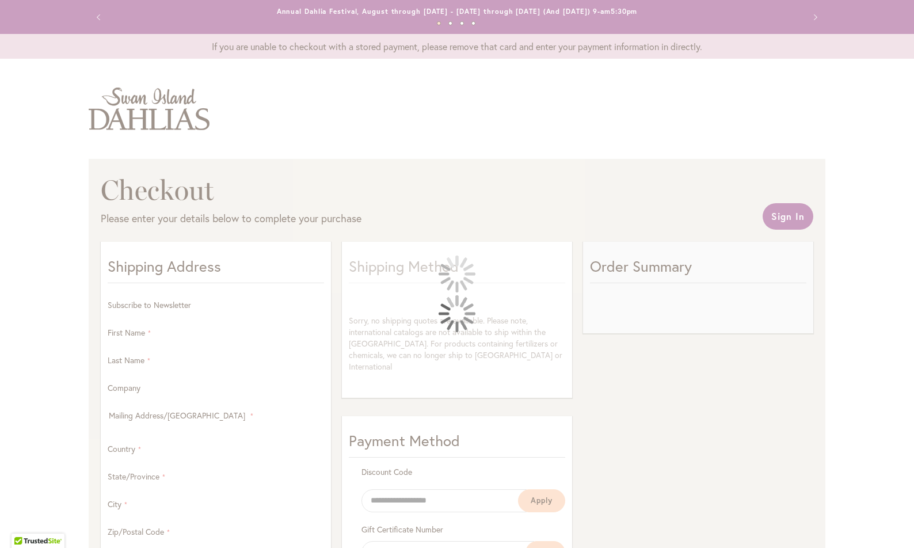
select select "**"
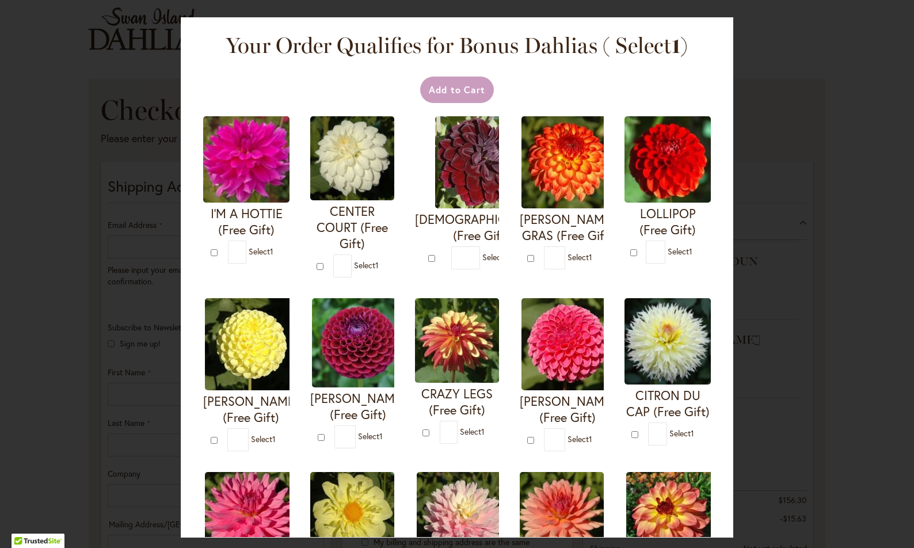
click at [791, 268] on div "Your Order Qualifies for Bonus Dahlias ( Select 1 ) Add to Cart I'M A HOTTIE (F…" at bounding box center [457, 274] width 914 height 548
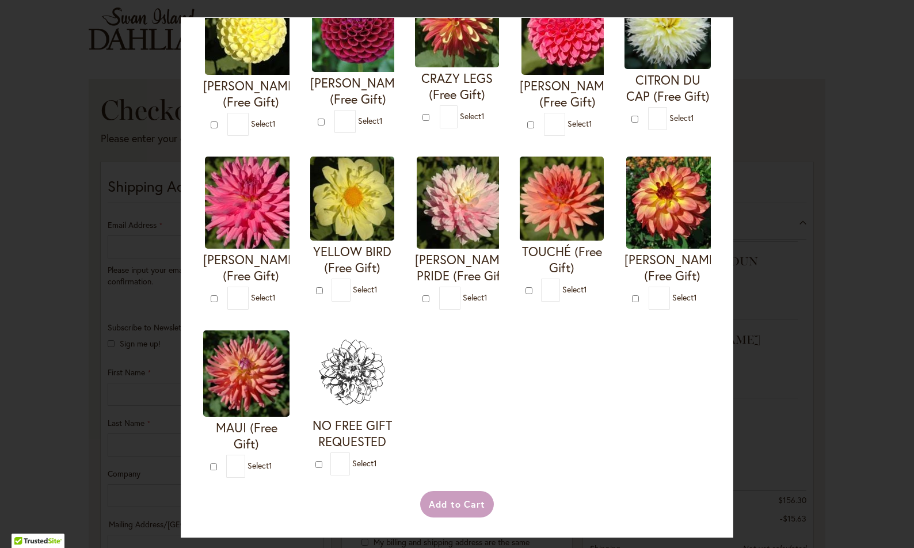
scroll to position [501, 0]
click at [626, 196] on img at bounding box center [672, 203] width 92 height 92
type input "*"
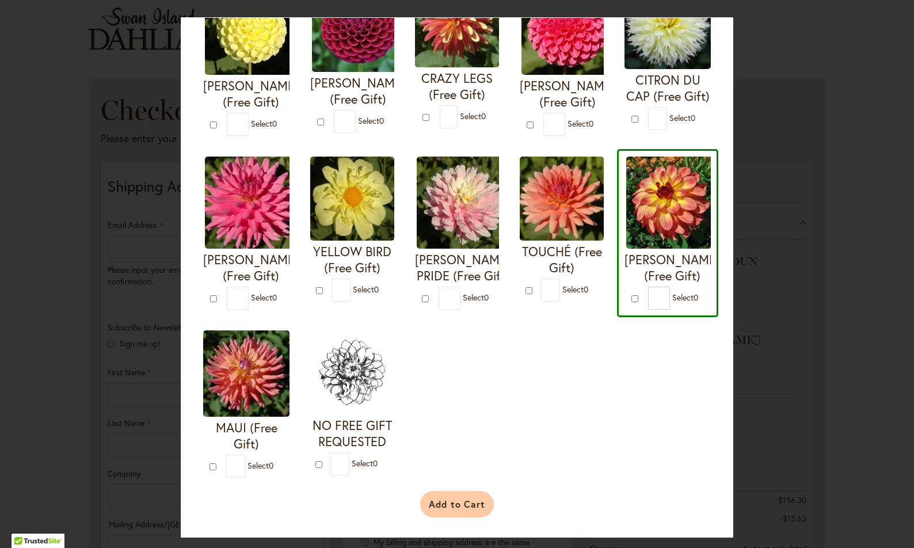
click at [447, 502] on button "Add to Cart" at bounding box center [457, 504] width 74 height 26
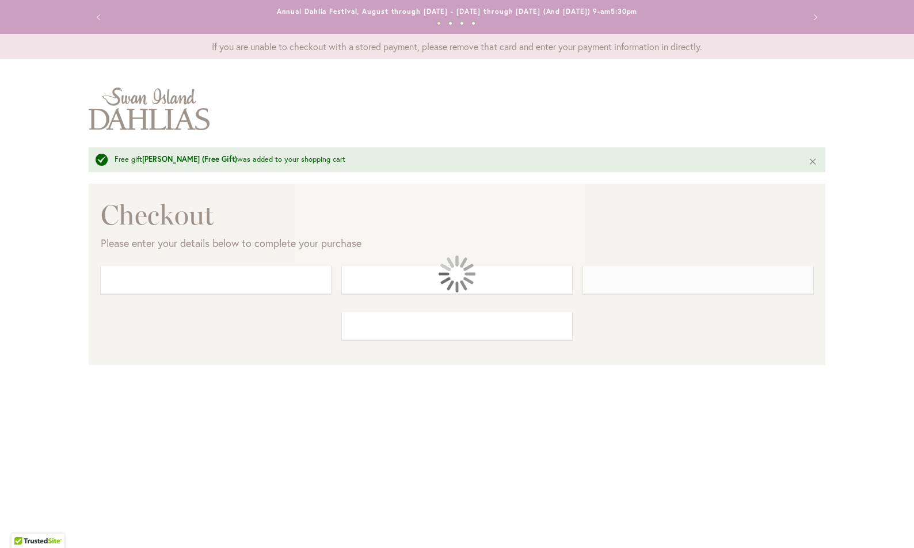
select select "**"
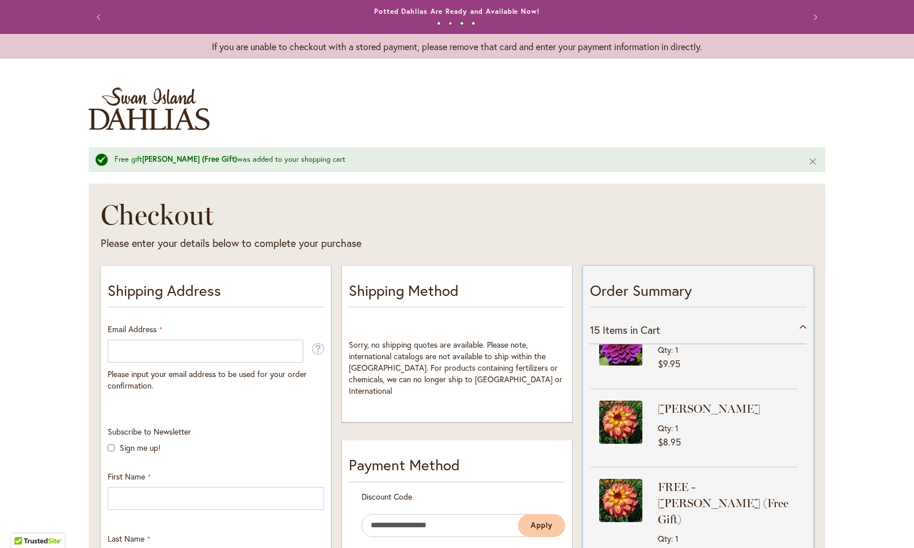
scroll to position [985, 0]
click at [621, 401] on img at bounding box center [620, 422] width 43 height 43
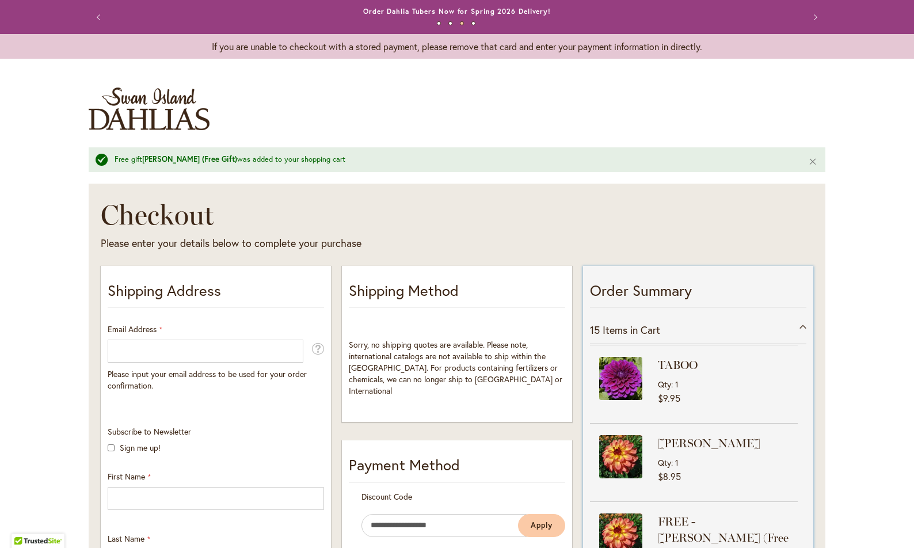
scroll to position [946, 0]
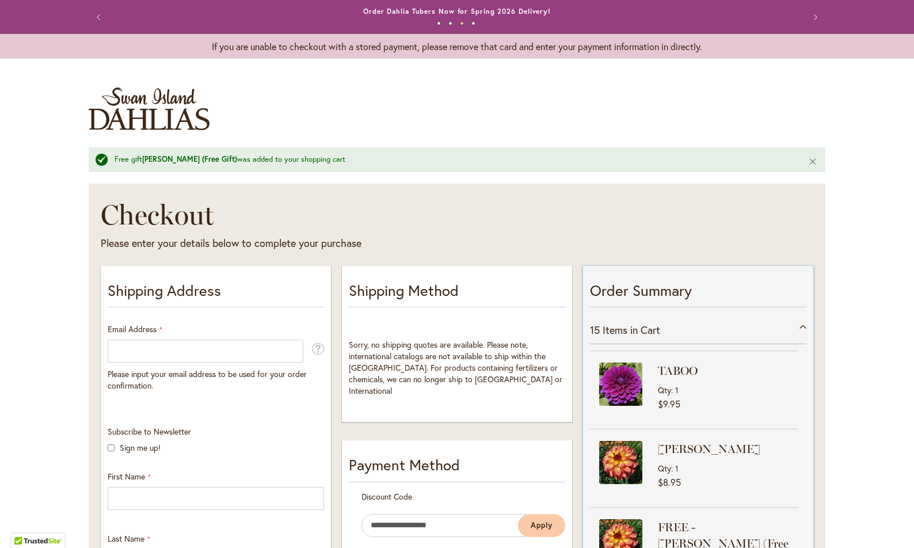
click at [623, 441] on img at bounding box center [620, 462] width 43 height 43
click at [689, 451] on div "MAI TAI Qty 1 $8.95" at bounding box center [728, 465] width 140 height 49
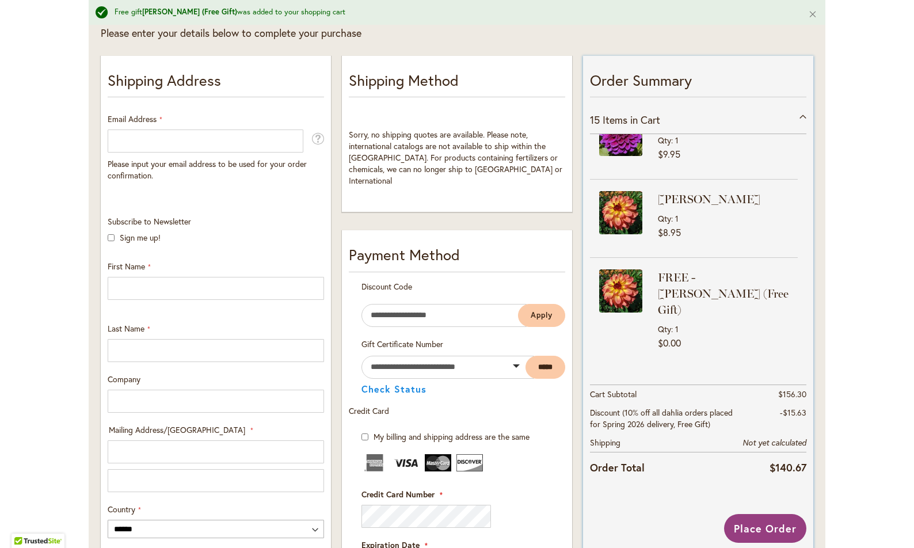
scroll to position [155, 0]
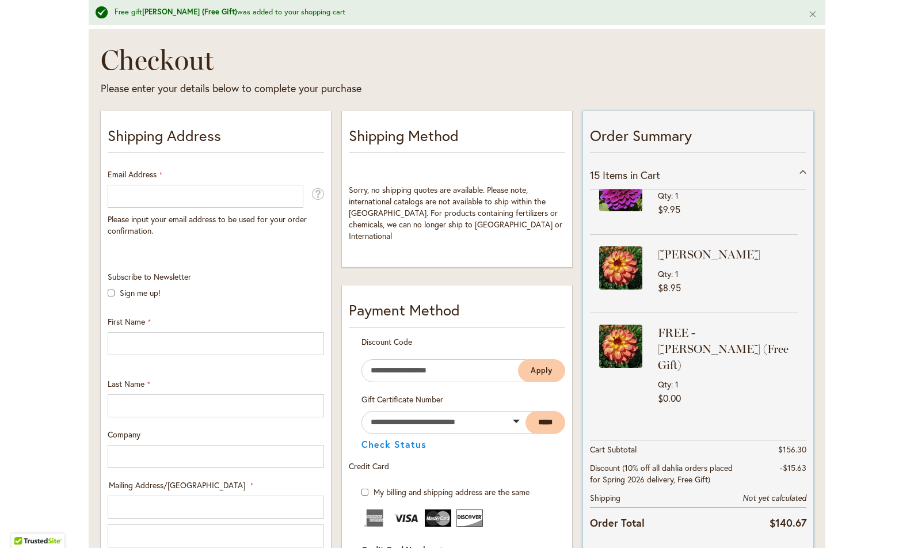
click at [662, 254] on div "MAI TAI Qty 1 $8.95" at bounding box center [728, 270] width 140 height 49
click at [620, 247] on img at bounding box center [620, 267] width 43 height 43
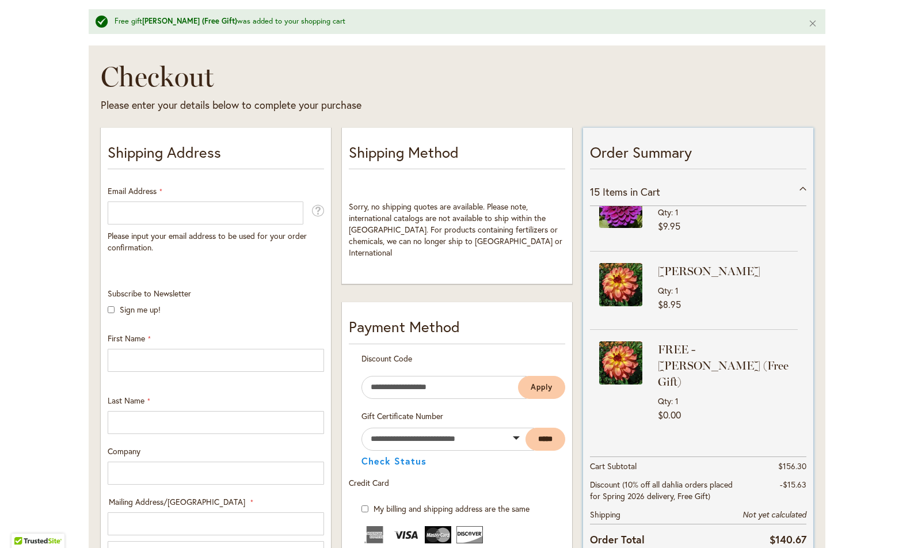
scroll to position [141, 0]
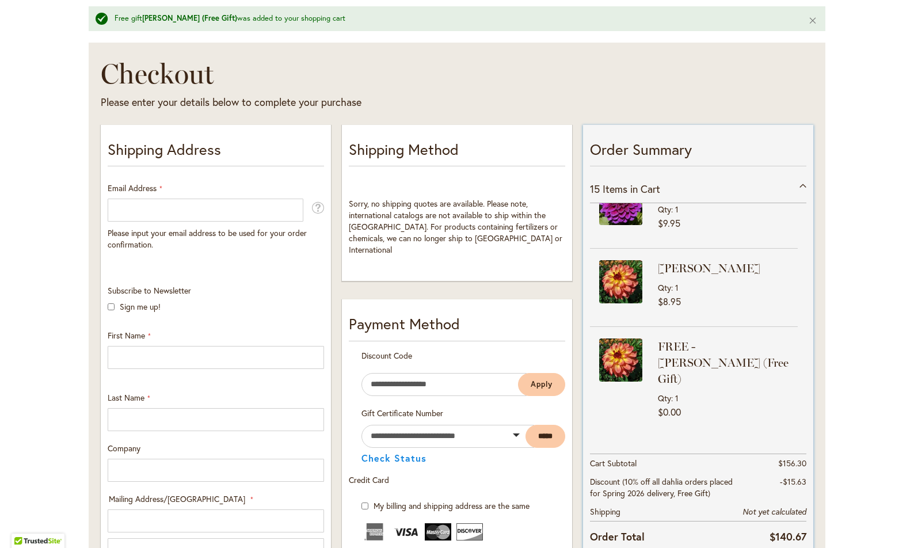
click at [611, 260] on img at bounding box center [620, 281] width 43 height 43
drag, startPoint x: 759, startPoint y: 246, endPoint x: 722, endPoint y: 261, distance: 39.8
click at [722, 261] on div "MAI TAI Qty 1" at bounding box center [728, 276] width 140 height 33
click at [690, 260] on strong "[PERSON_NAME]" at bounding box center [726, 268] width 137 height 16
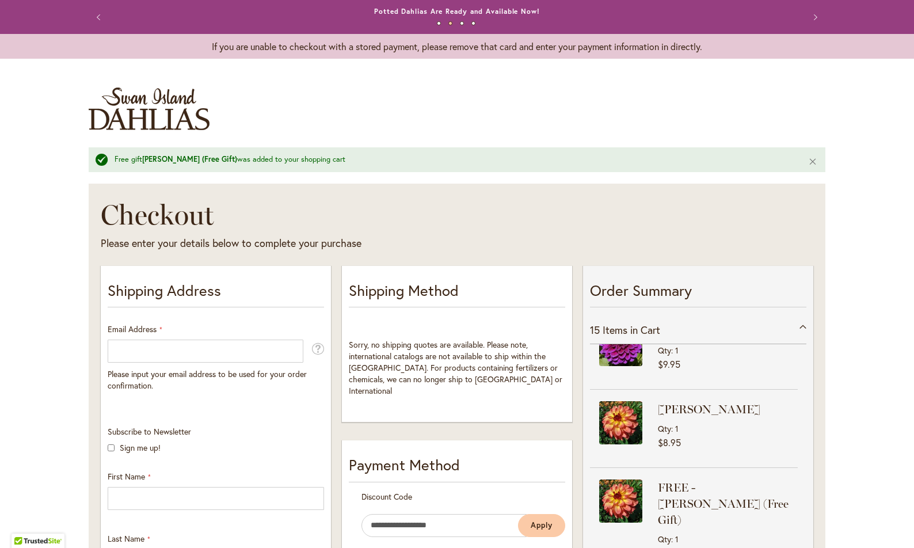
scroll to position [0, 0]
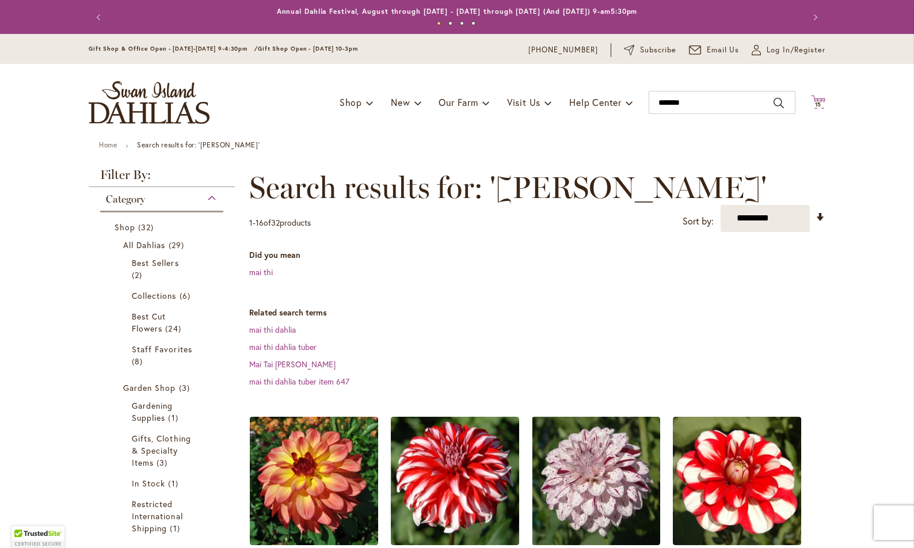
click at [820, 102] on icon "Cart .cls-1 { fill: #231f20; }" at bounding box center [818, 102] width 14 height 14
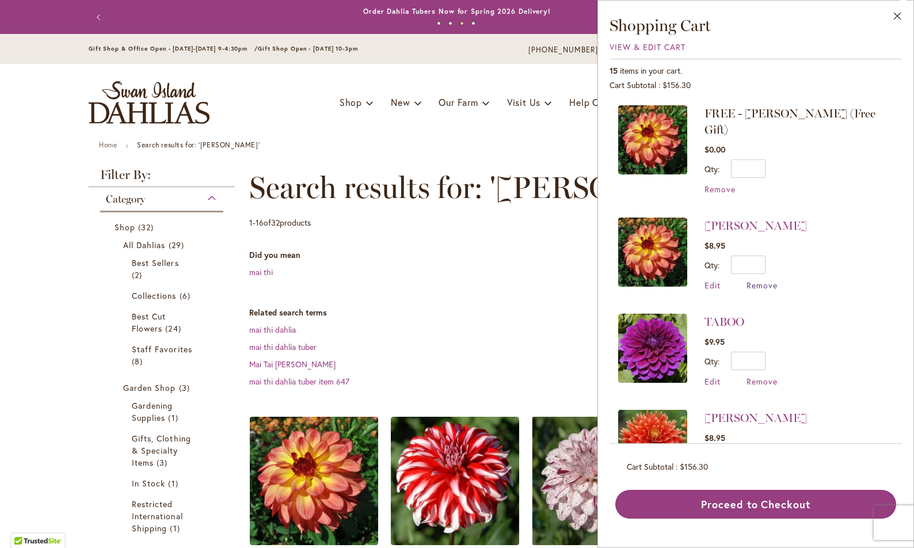
click at [765, 280] on span "Remove" at bounding box center [762, 285] width 31 height 11
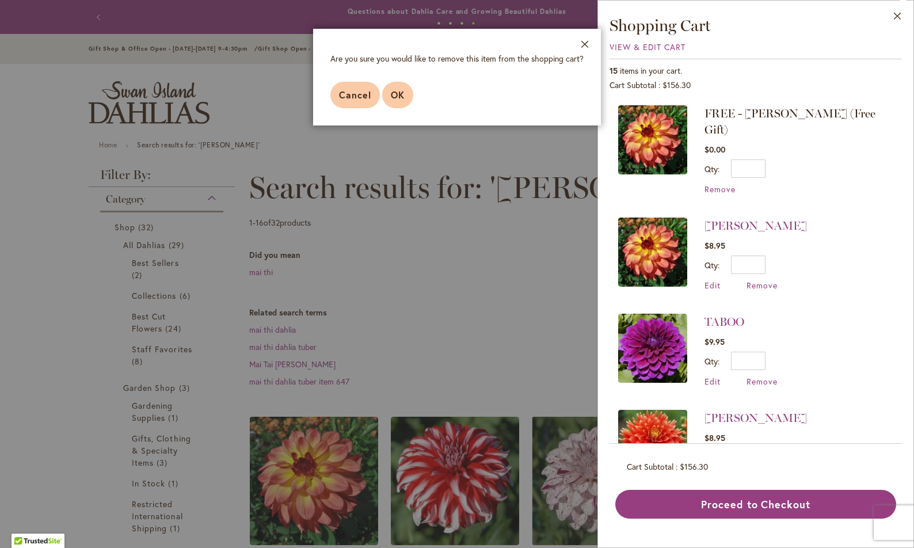
click at [395, 95] on span "OK" at bounding box center [398, 95] width 14 height 12
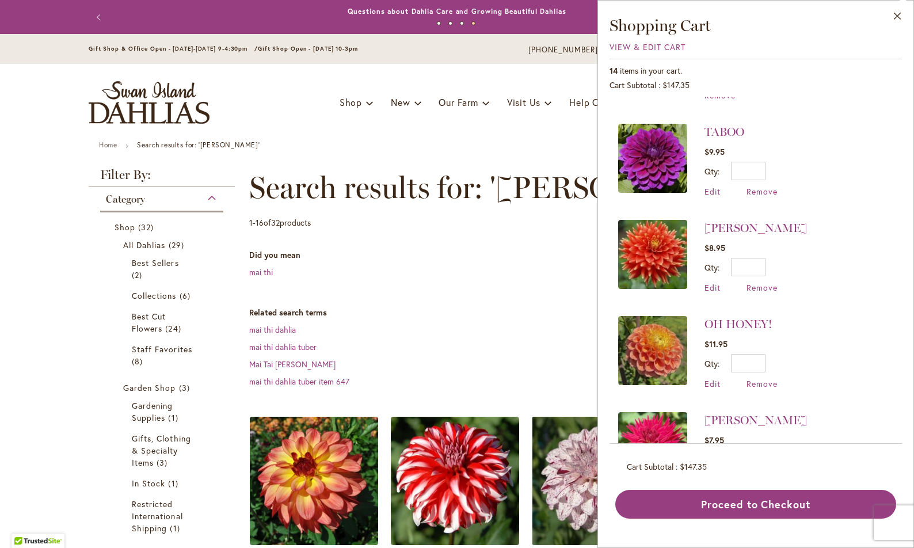
scroll to position [88, 0]
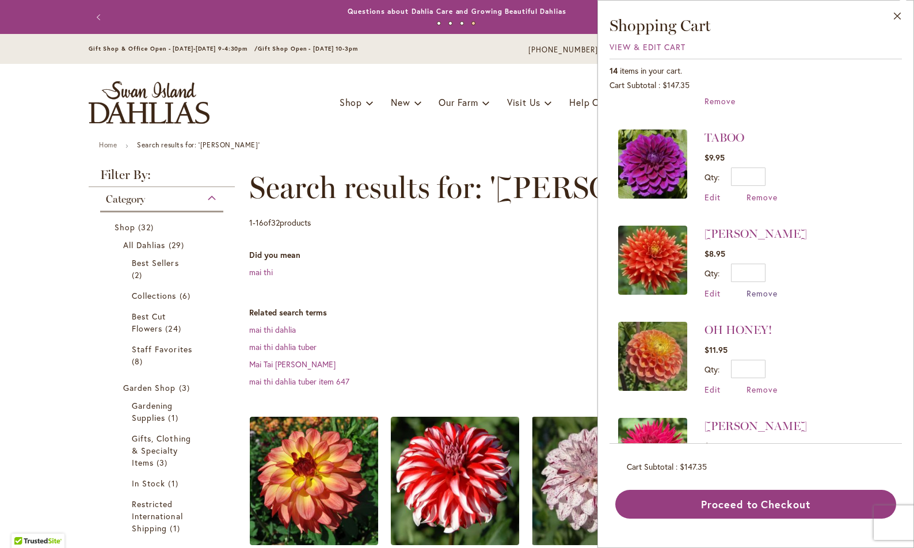
click at [762, 288] on span "Remove" at bounding box center [762, 293] width 31 height 11
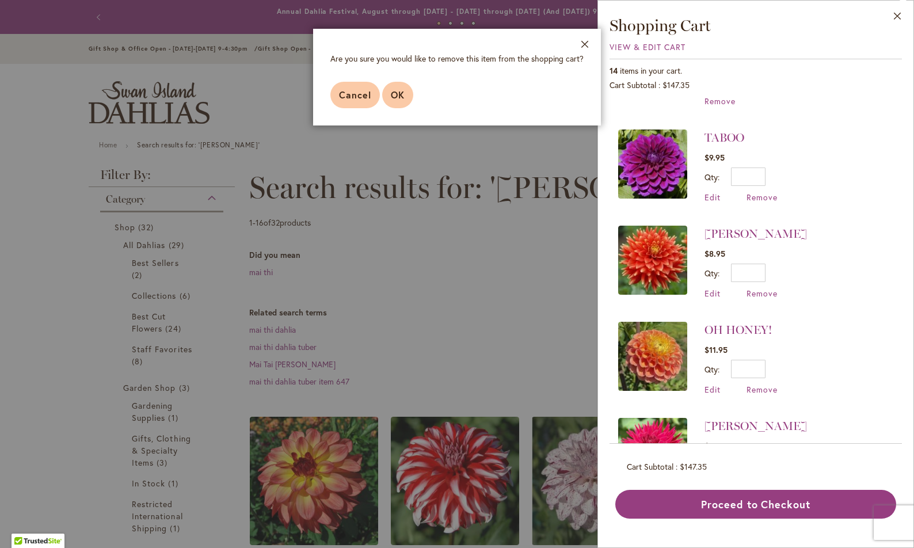
click at [391, 92] on span "OK" at bounding box center [398, 95] width 14 height 12
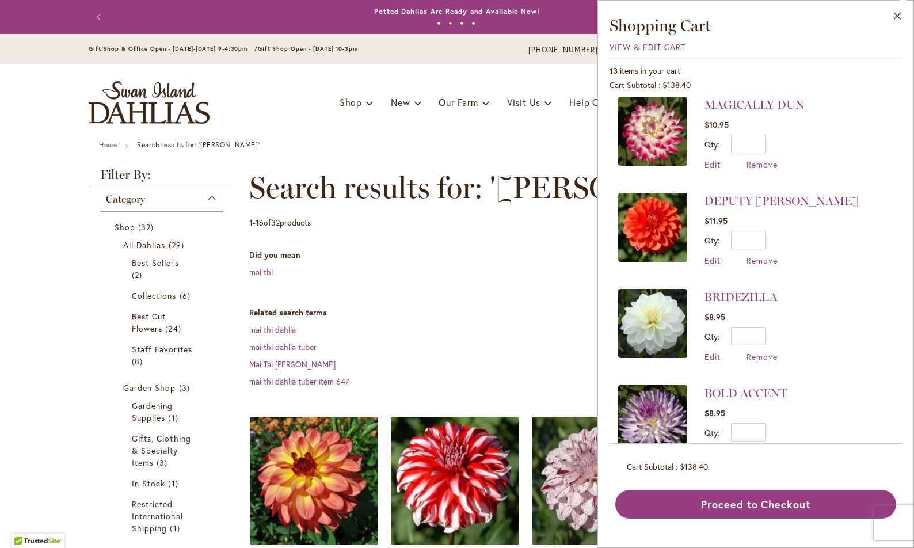
scroll to position [412, 0]
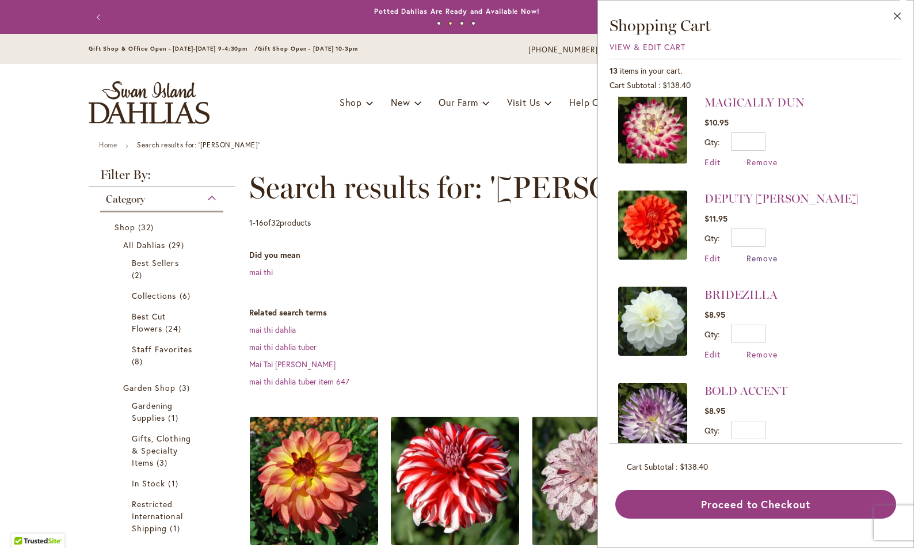
click at [763, 253] on span "Remove" at bounding box center [762, 258] width 31 height 11
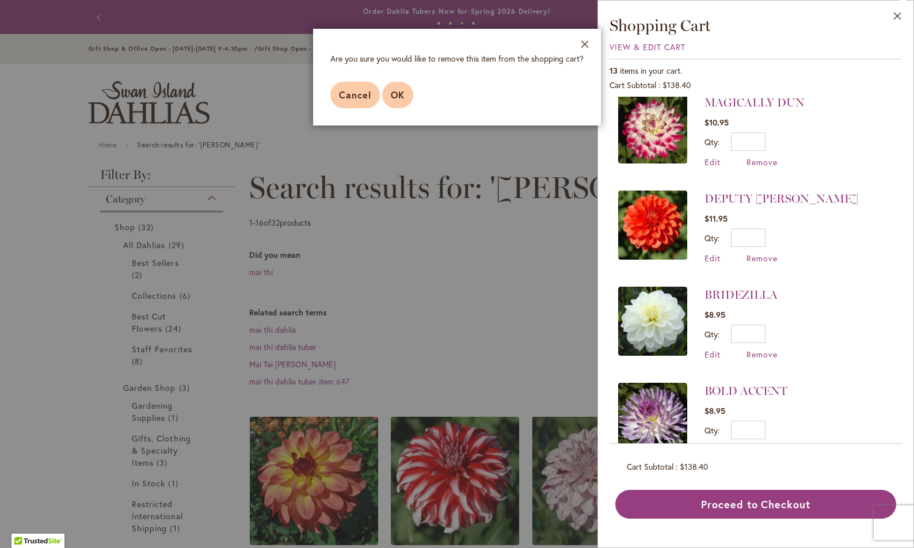
click at [395, 95] on span "OK" at bounding box center [398, 95] width 14 height 12
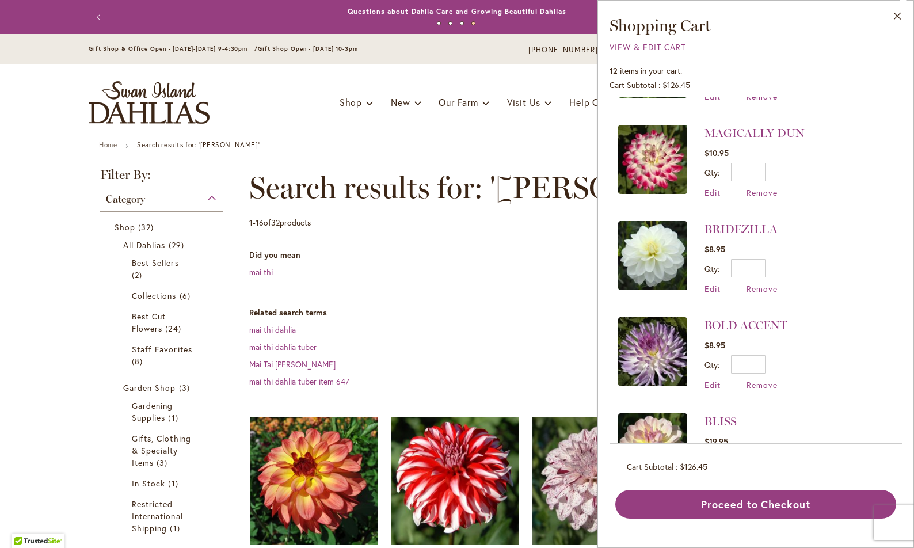
scroll to position [379, 0]
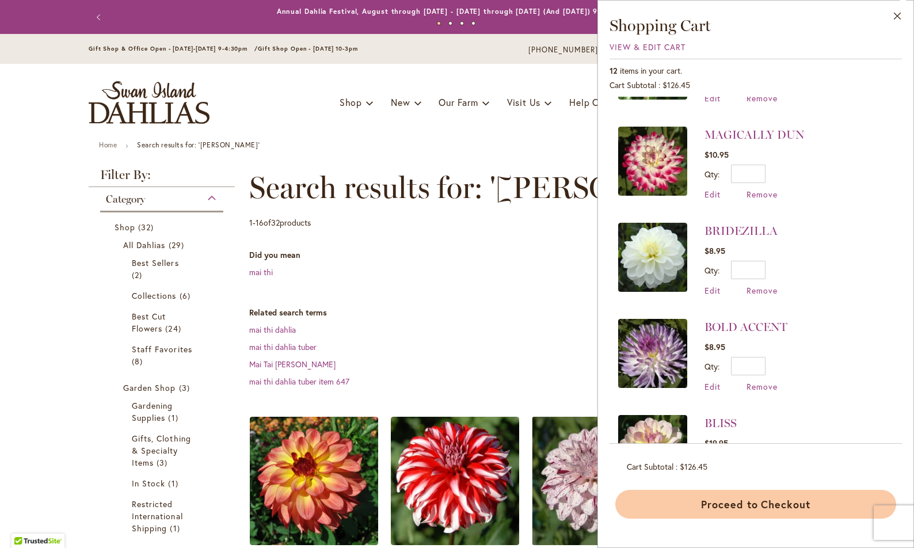
click at [788, 507] on button "Proceed to Checkout" at bounding box center [755, 504] width 281 height 29
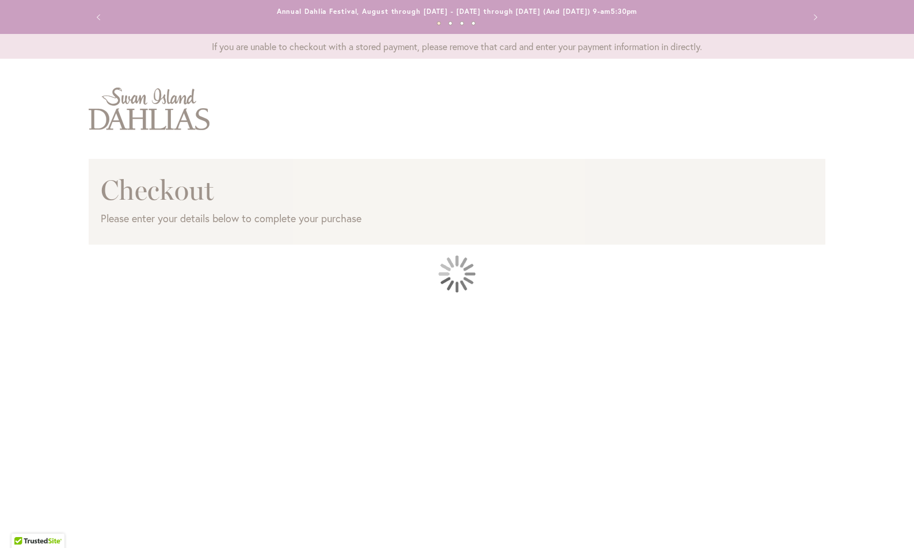
select select "**"
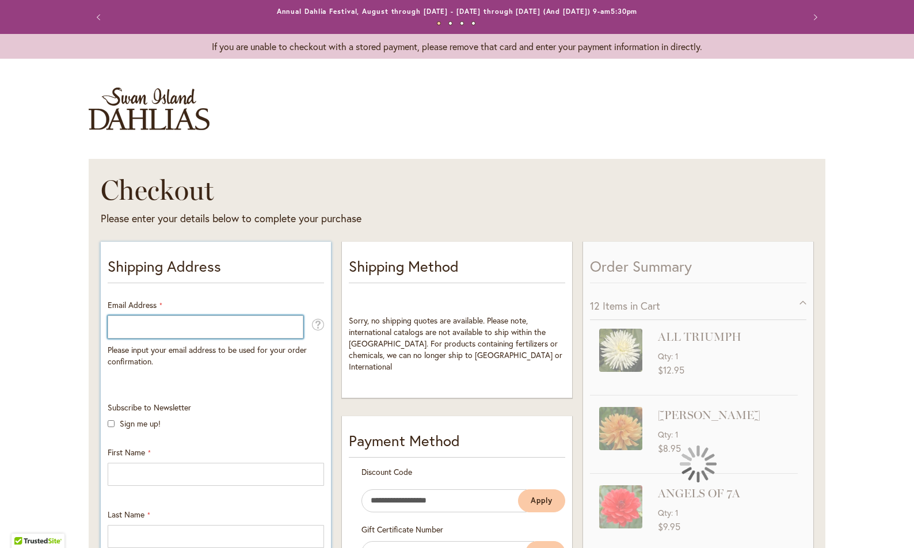
click at [251, 331] on input "Email Address" at bounding box center [206, 326] width 196 height 23
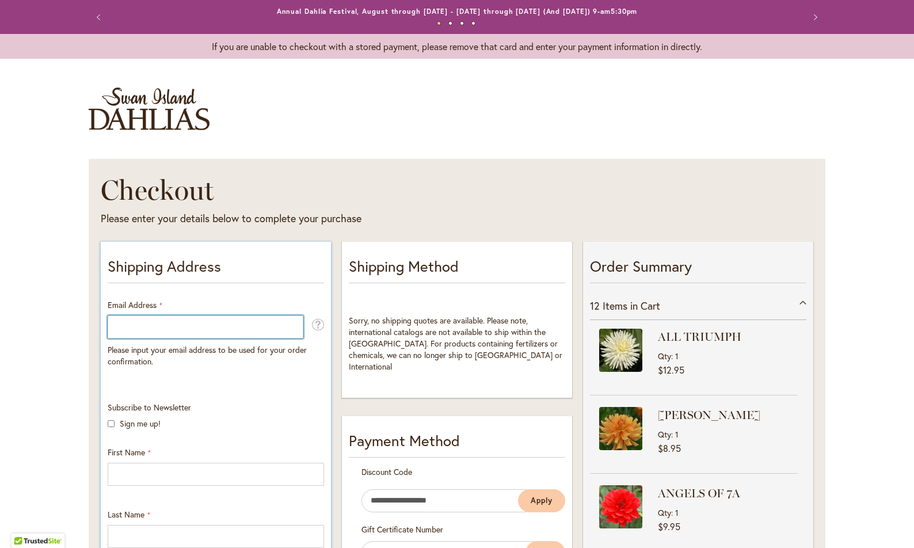
type input "**********"
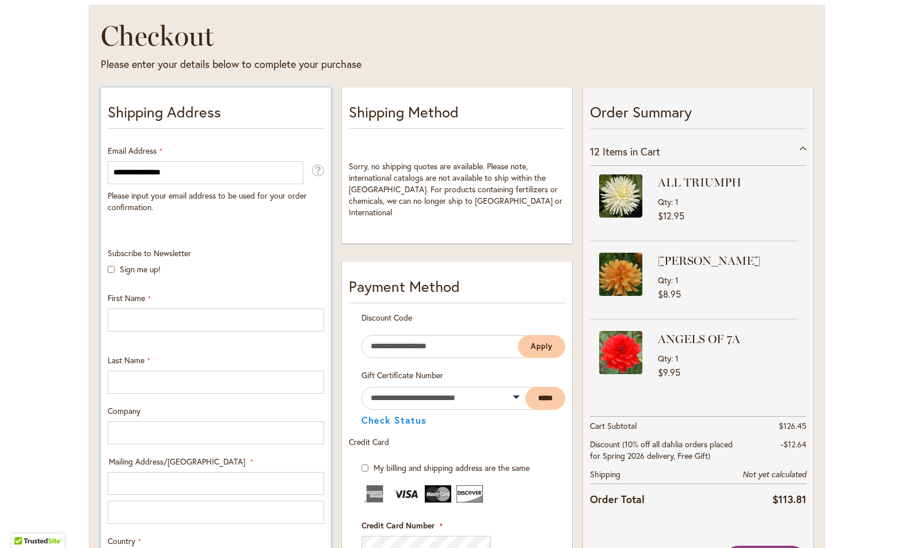
scroll to position [169, 0]
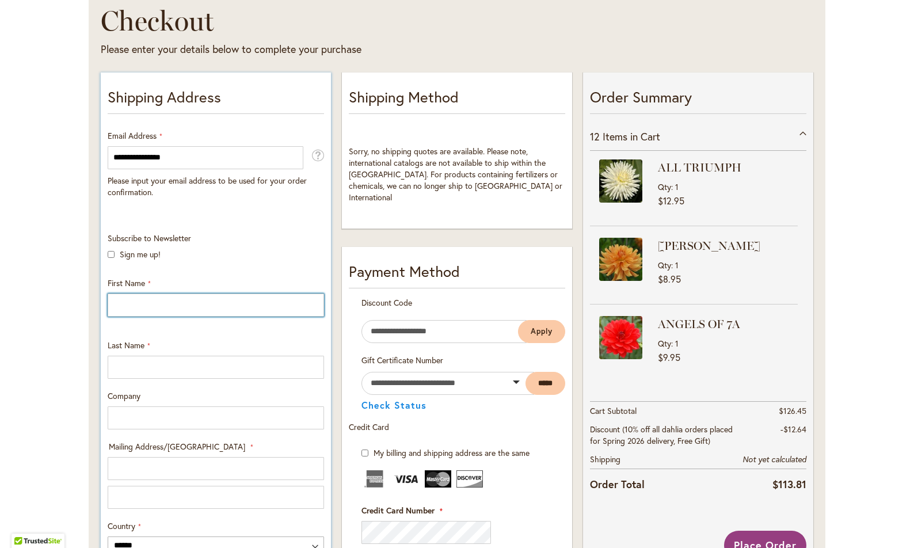
click at [163, 301] on input "First Name" at bounding box center [216, 305] width 216 height 23
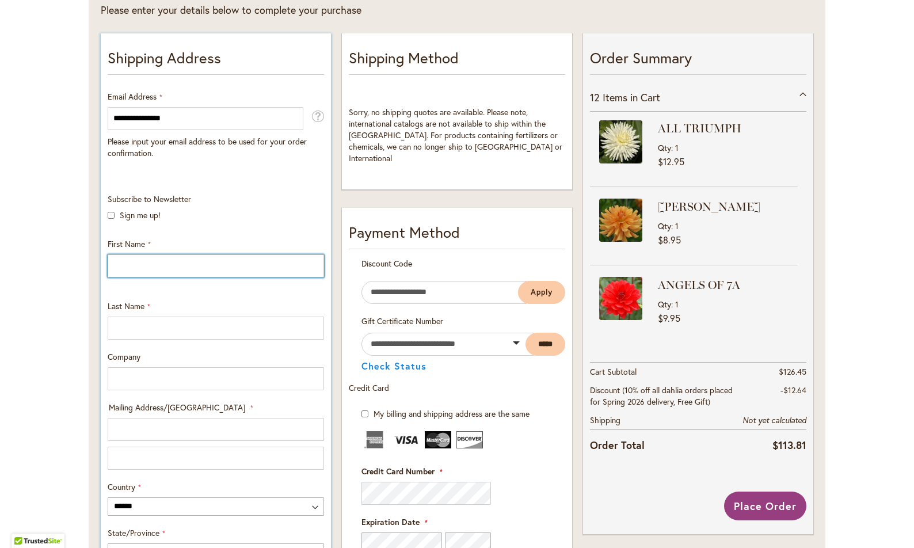
scroll to position [216, 0]
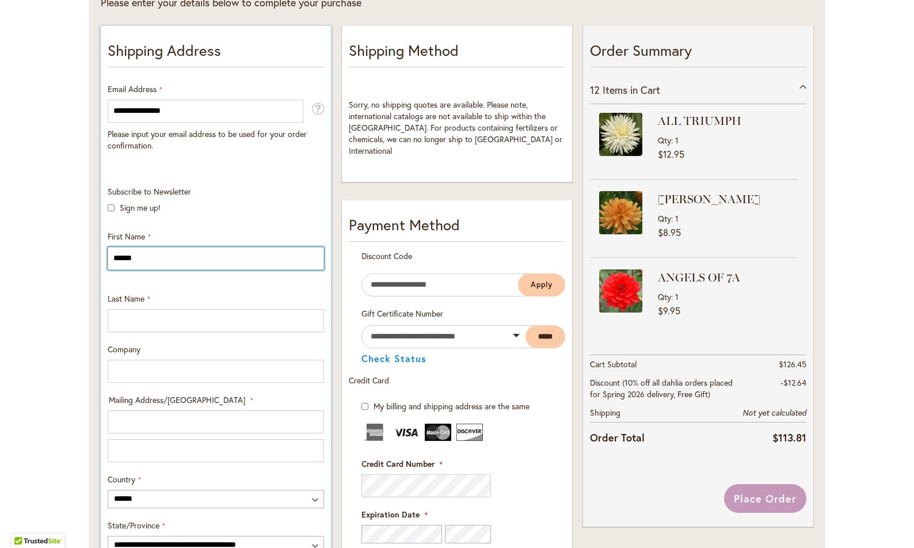
type input "******"
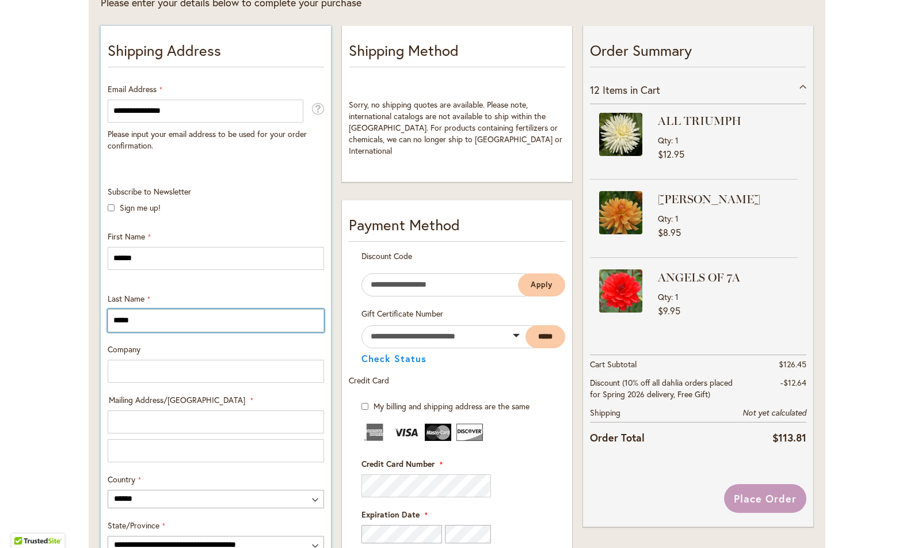
type input "*****"
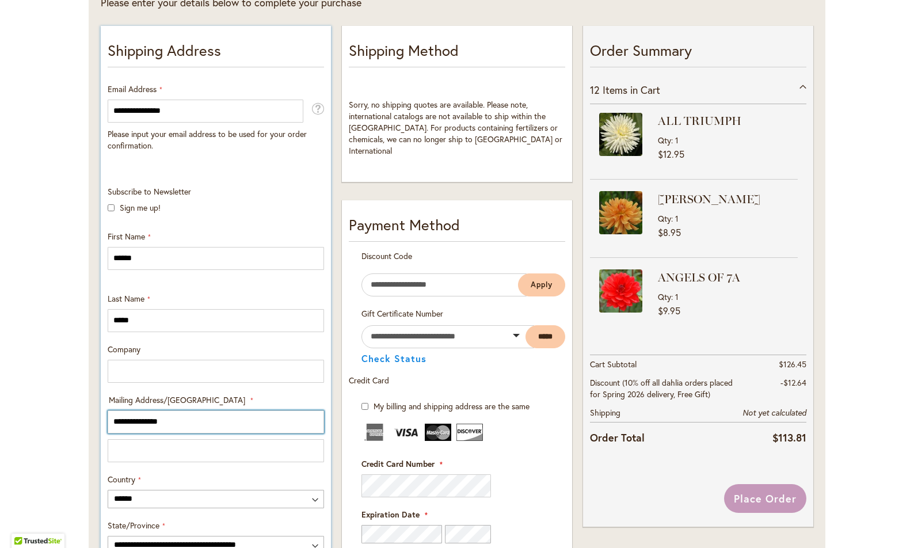
type input "**********"
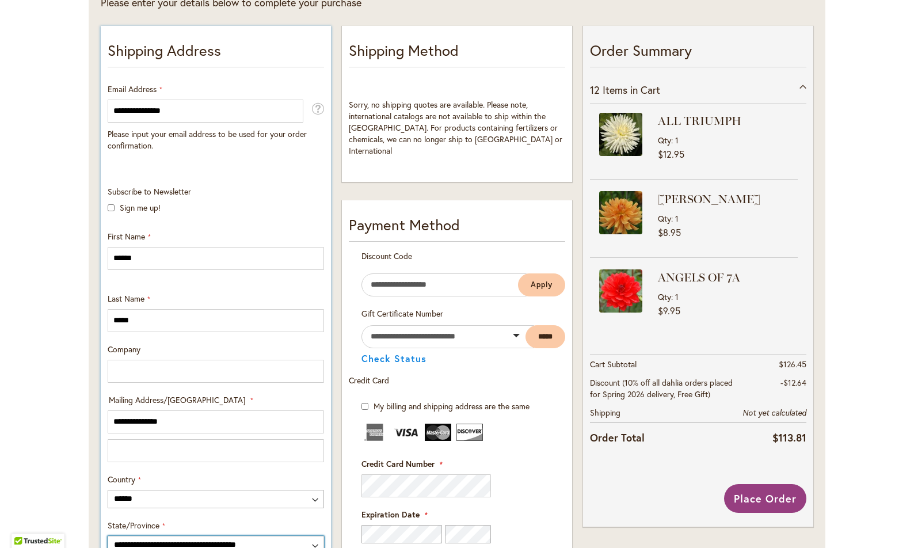
scroll to position [221, 0]
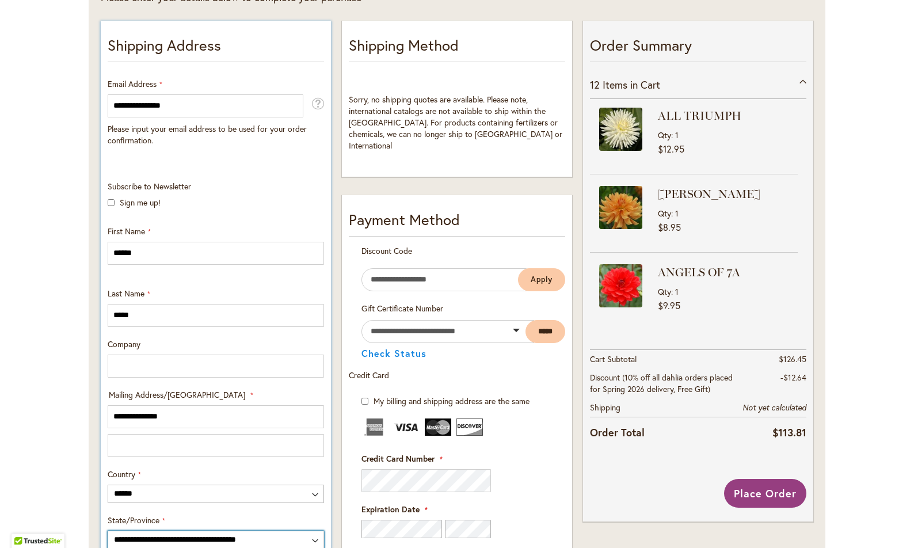
select select "**"
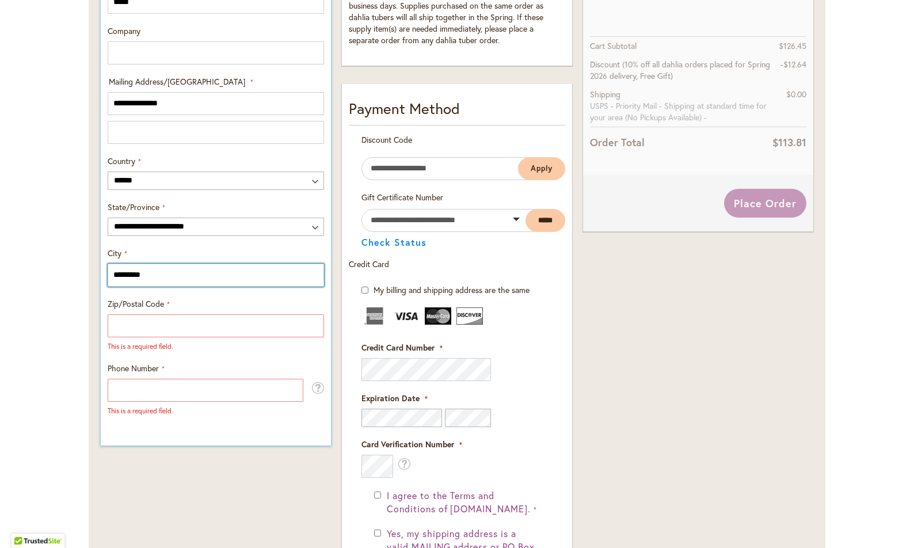
type input "*********"
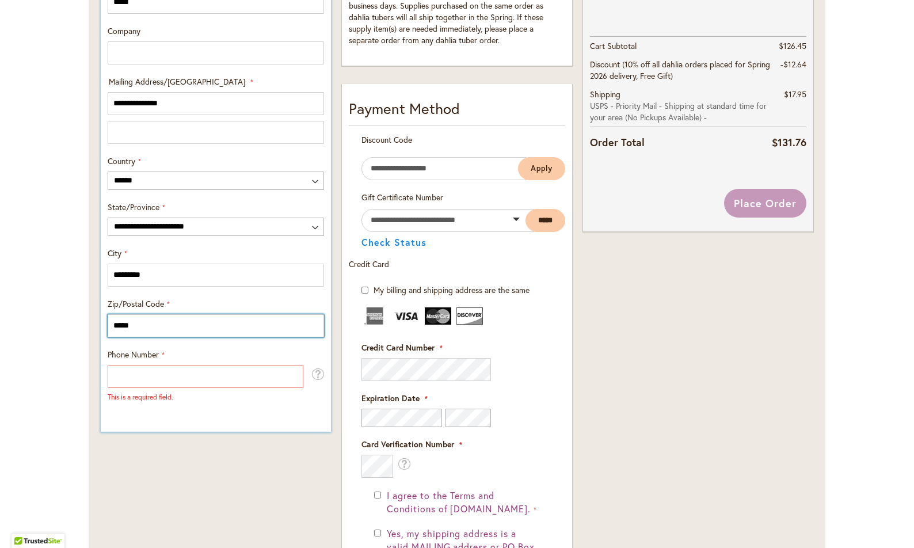
type input "*****"
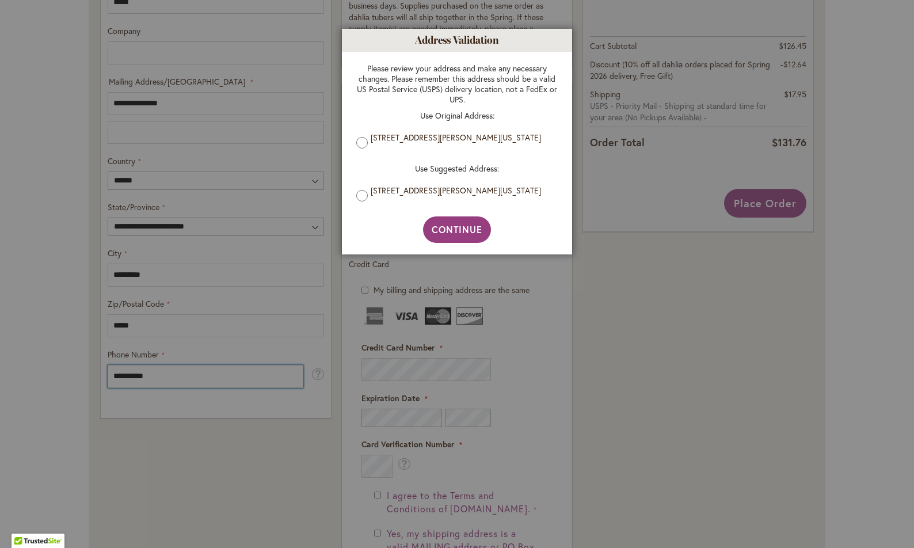
type input "**********"
click at [460, 232] on span "Continue" at bounding box center [457, 229] width 51 height 12
type input "**********"
type input "********"
type input "**********"
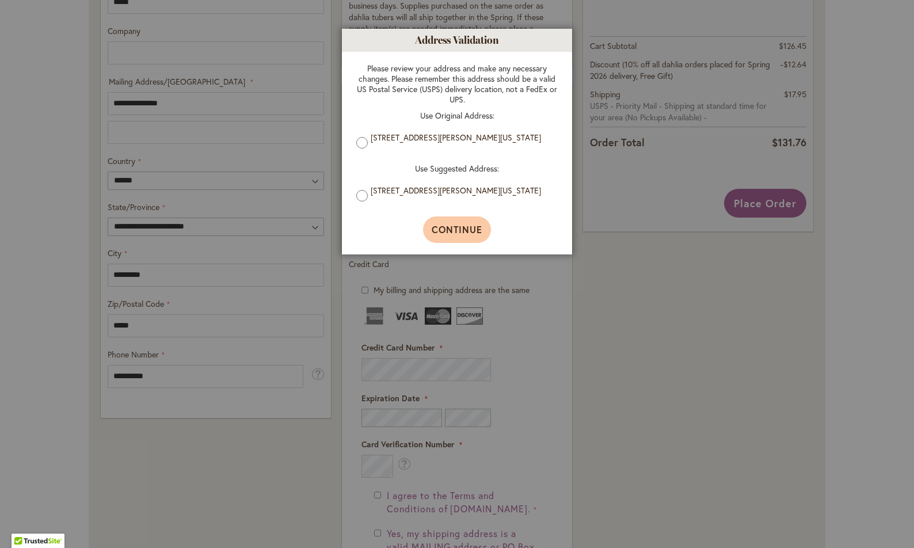
type input "*"
click at [460, 233] on span "Continue" at bounding box center [457, 229] width 51 height 12
type input "**********"
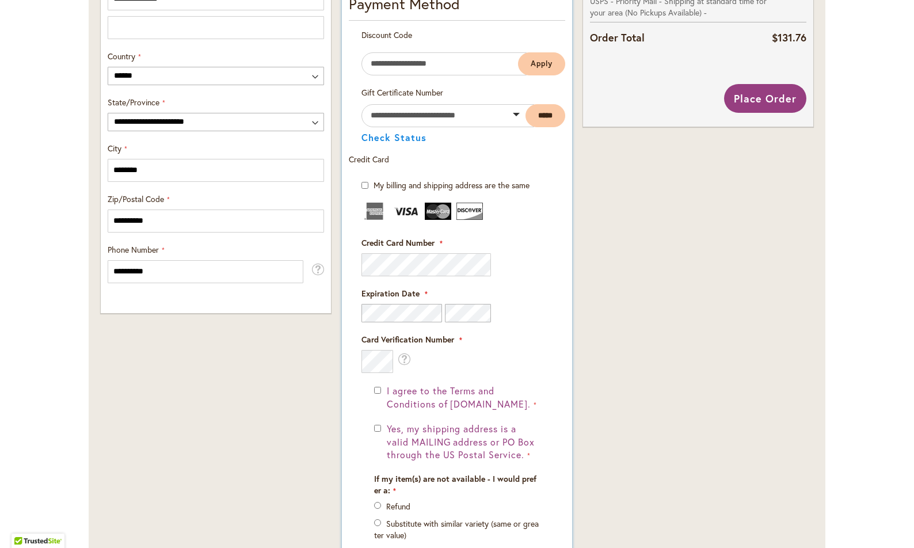
scroll to position [642, 0]
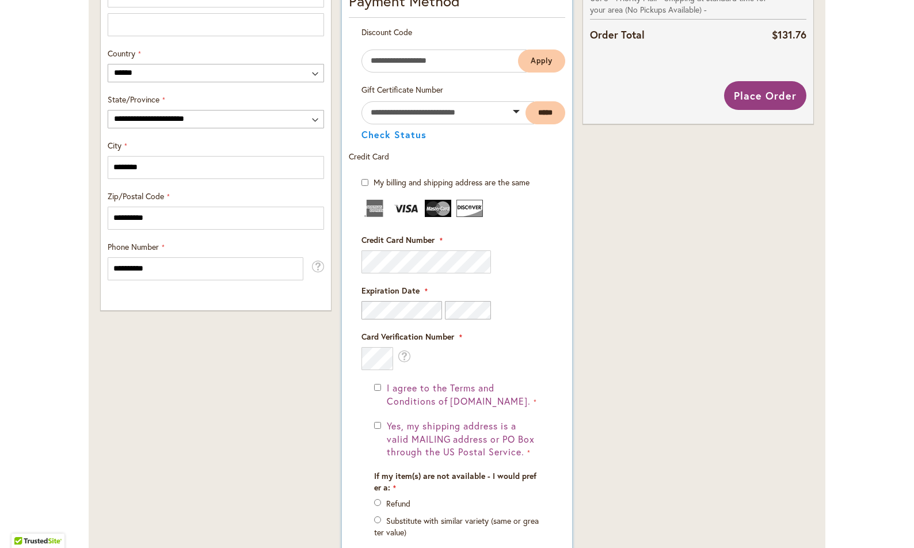
click at [425, 247] on div "Credit Card Number" at bounding box center [456, 253] width 191 height 39
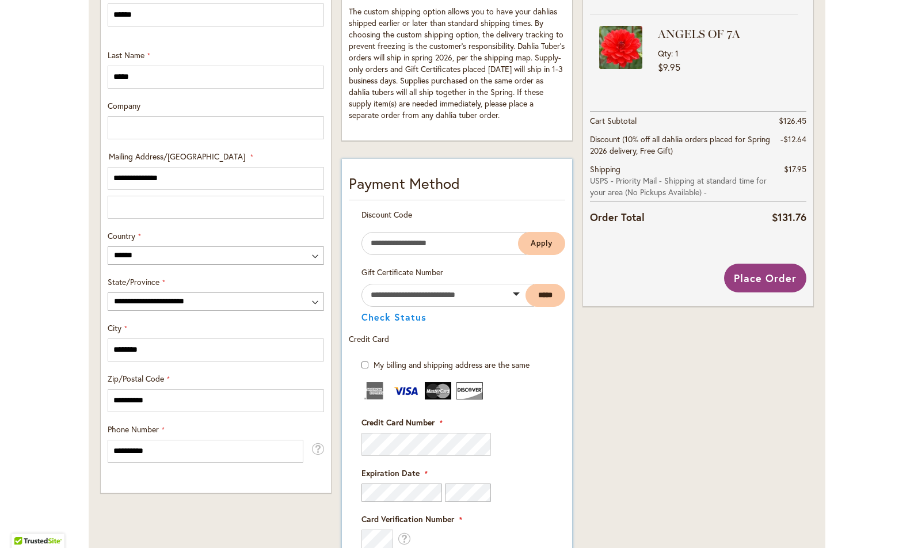
scroll to position [437, 0]
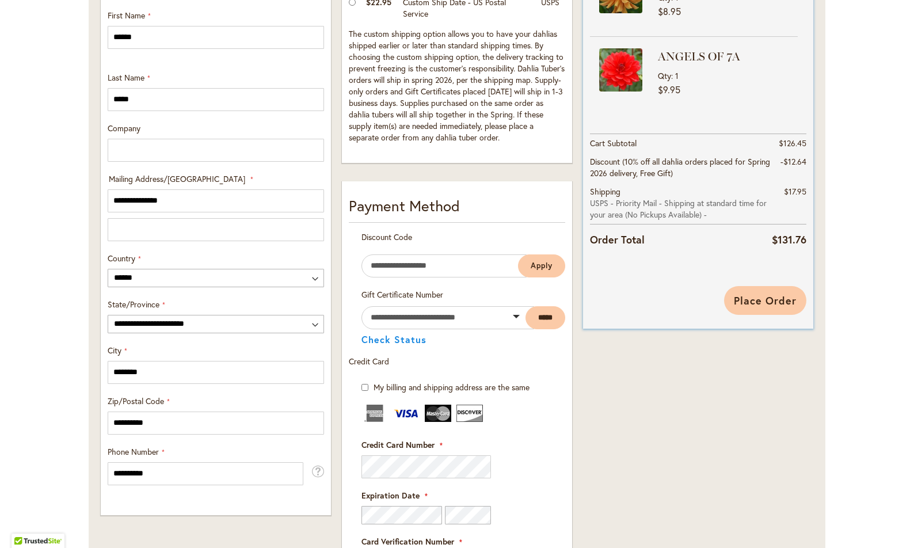
click at [765, 297] on span "Place Order" at bounding box center [765, 301] width 63 height 14
